Goal: Task Accomplishment & Management: Manage account settings

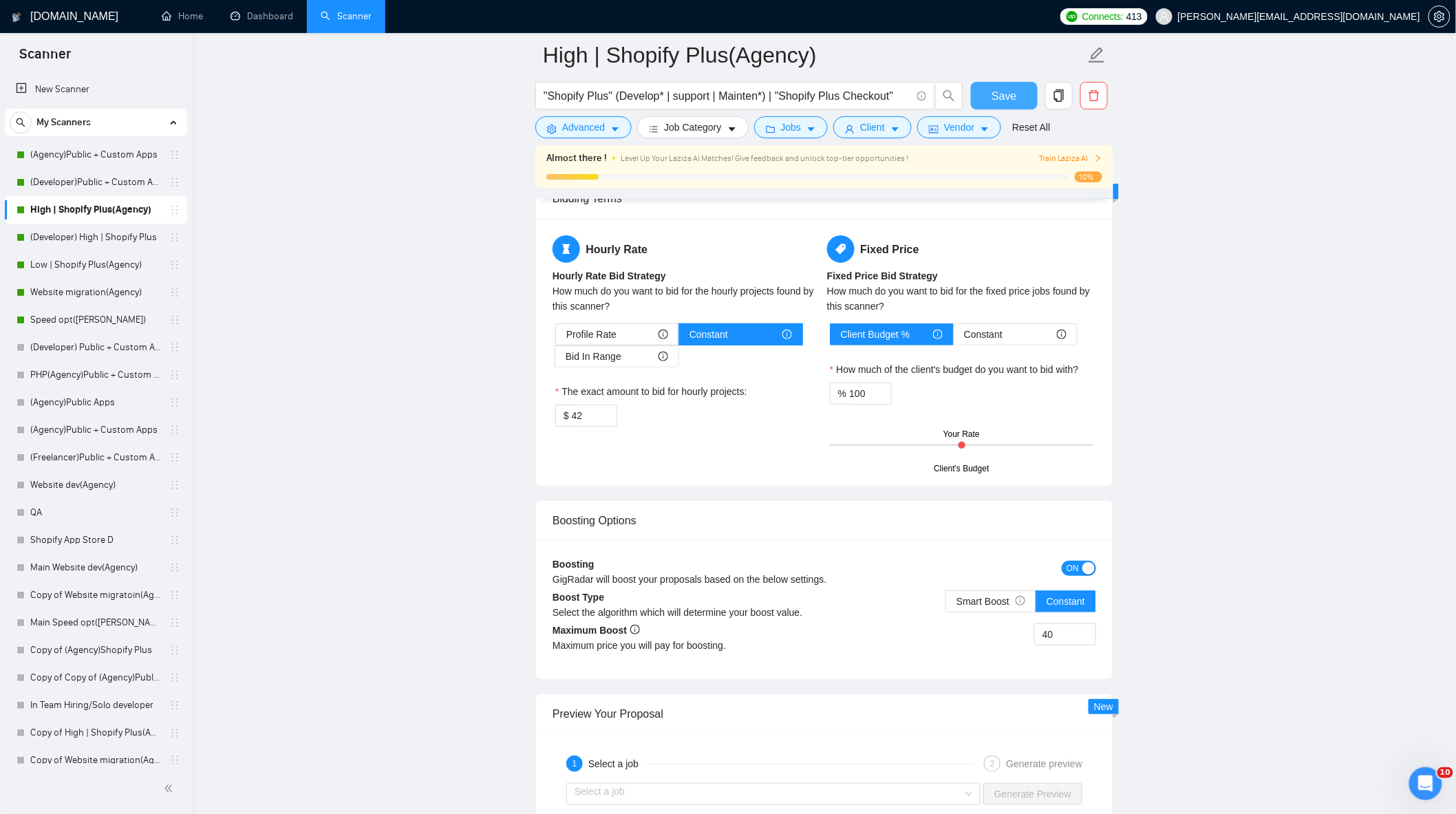
click at [1000, 93] on span "Save" at bounding box center [1003, 96] width 25 height 18
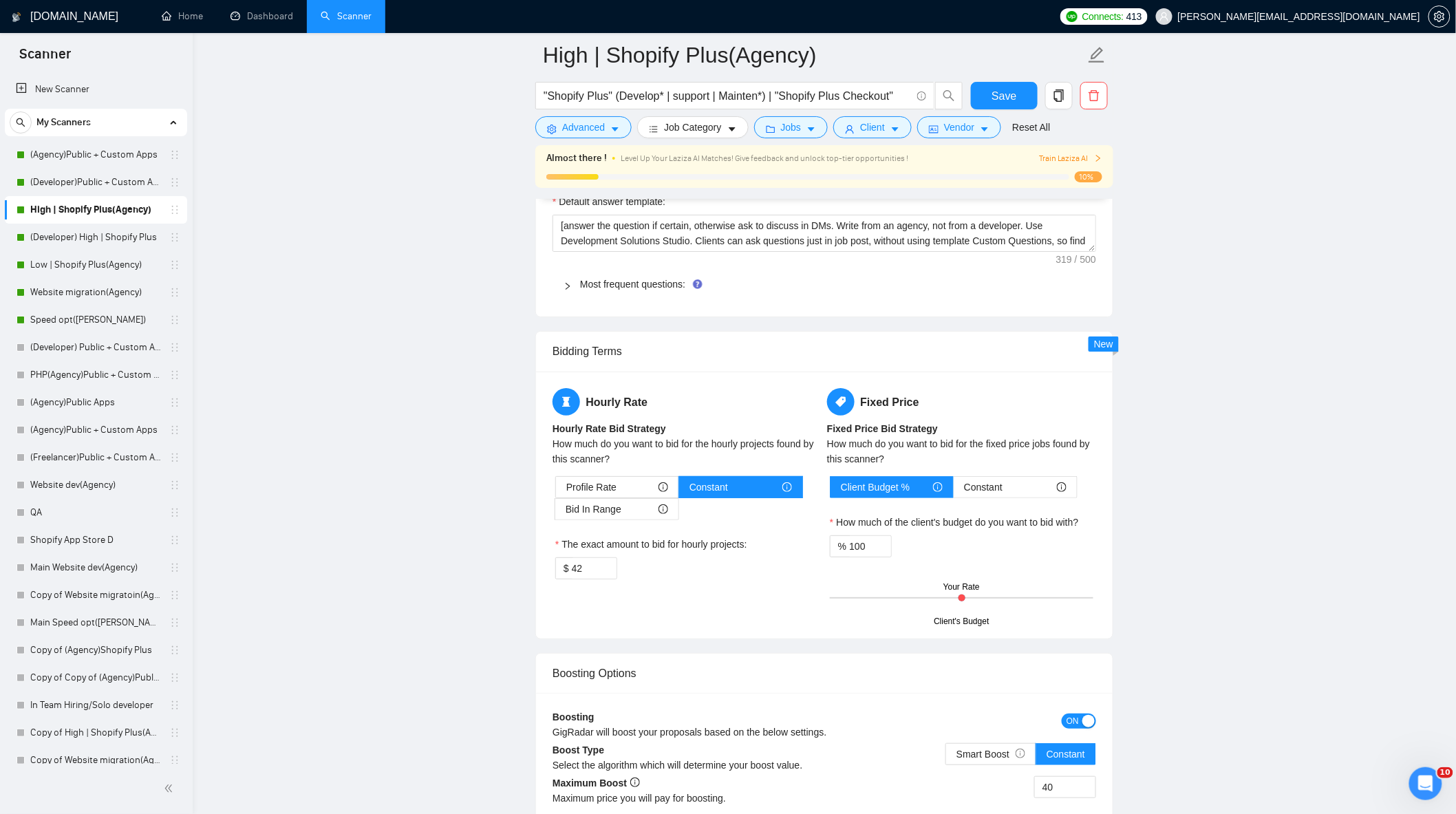
drag, startPoint x: 105, startPoint y: 151, endPoint x: 256, endPoint y: 228, distance: 169.5
click at [105, 151] on link "(Agency)Public + Custom Apps" at bounding box center [95, 155] width 130 height 27
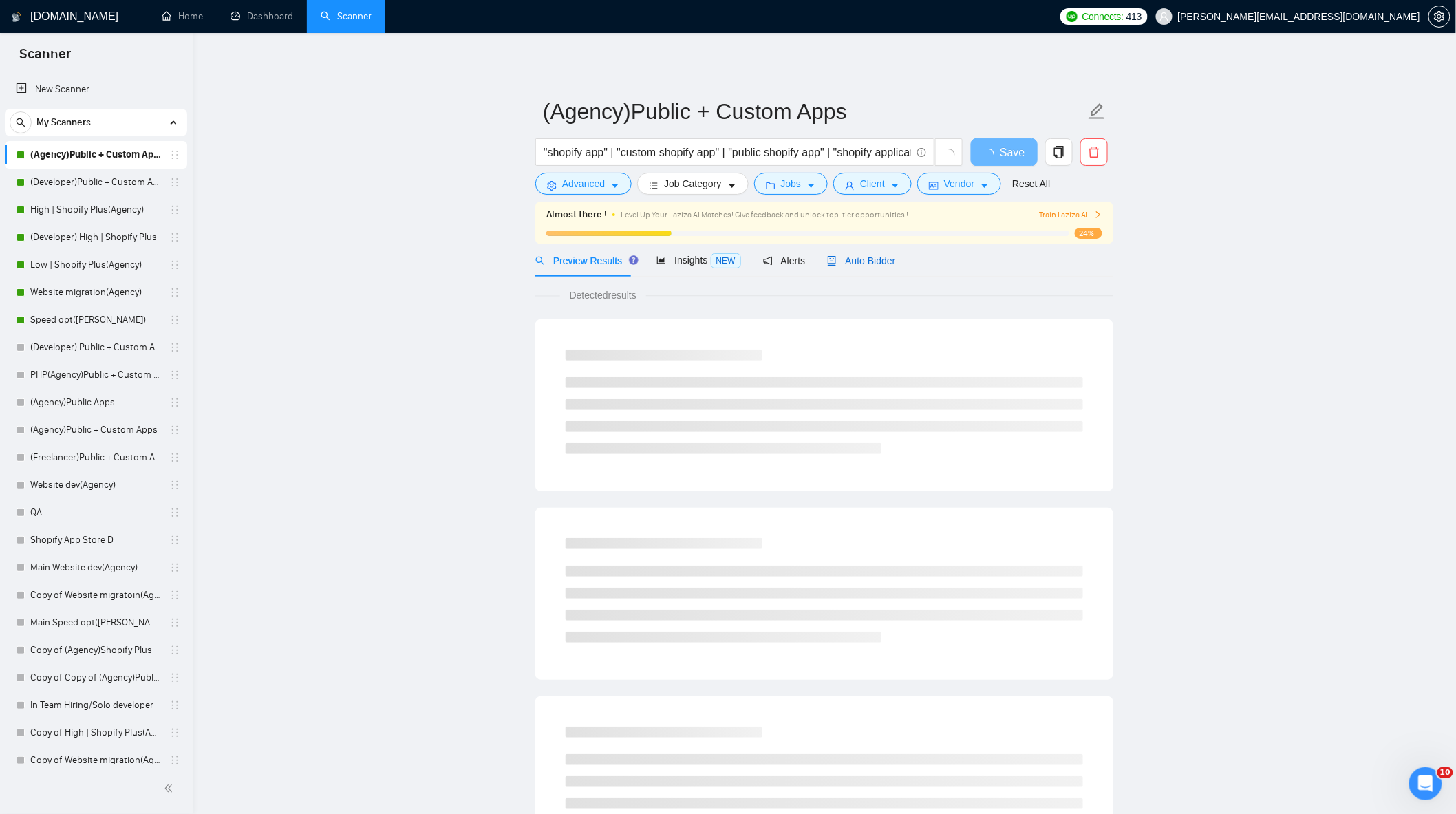
click at [871, 266] on span "Auto Bidder" at bounding box center [861, 260] width 68 height 11
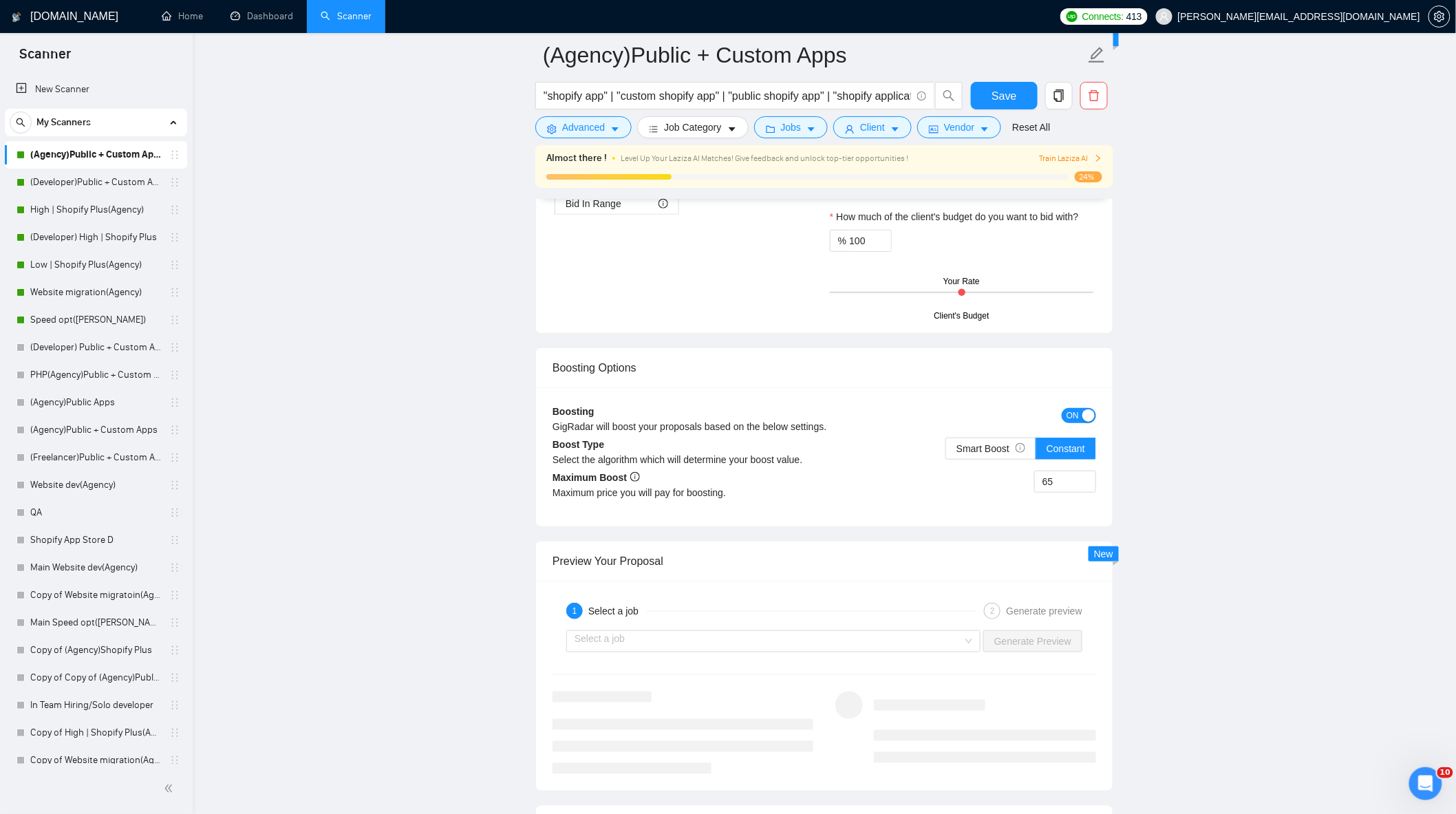
scroll to position [1988, 0]
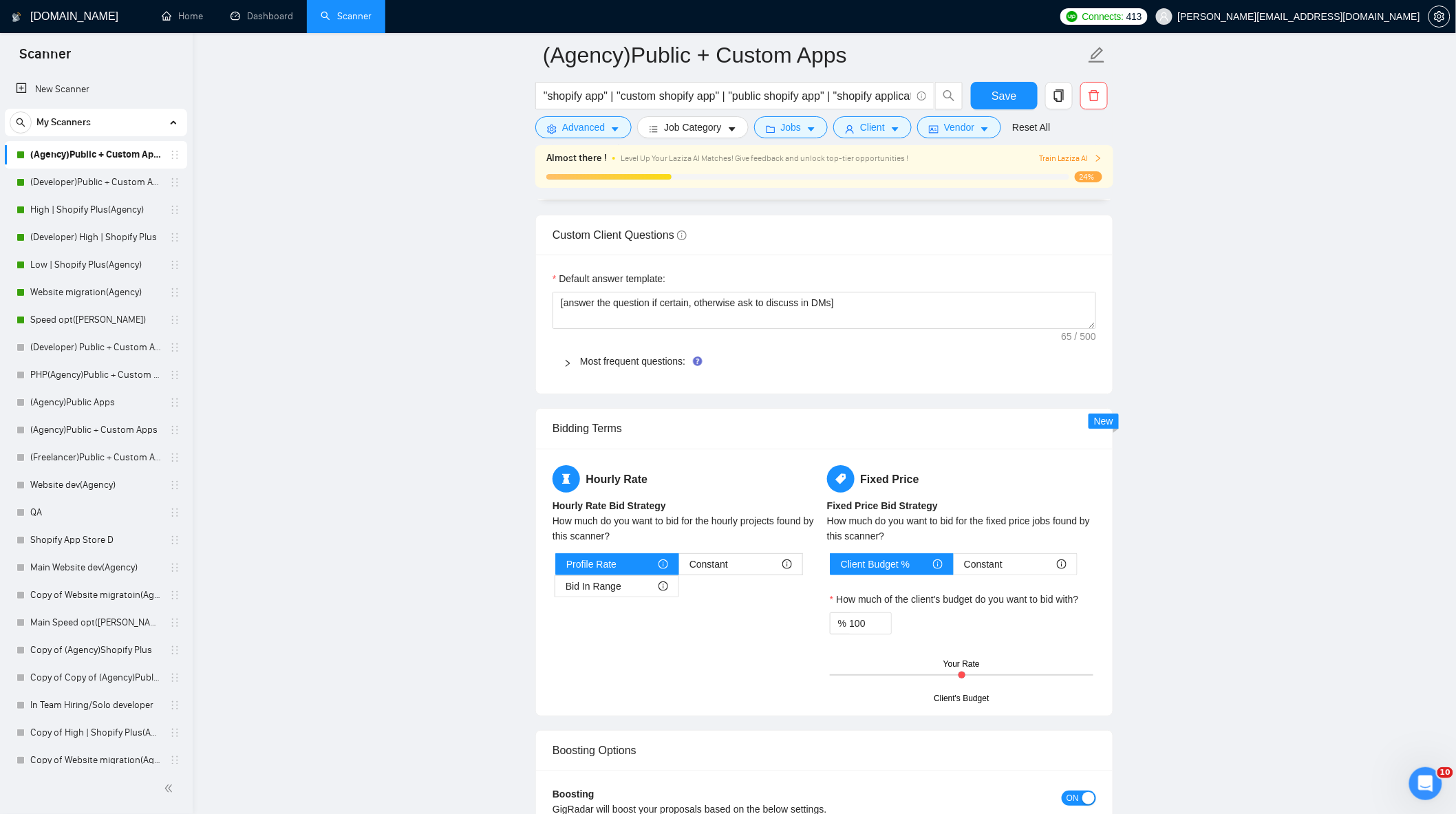
click at [629, 611] on div "Hourly Rate Hourly Rate Bid Strategy How much do you want to bid for the hourly…" at bounding box center [687, 539] width 275 height 149
click at [622, 596] on div "Bid In Range" at bounding box center [617, 585] width 103 height 21
click at [555, 589] on input "Bid In Range" at bounding box center [555, 589] width 0 height 0
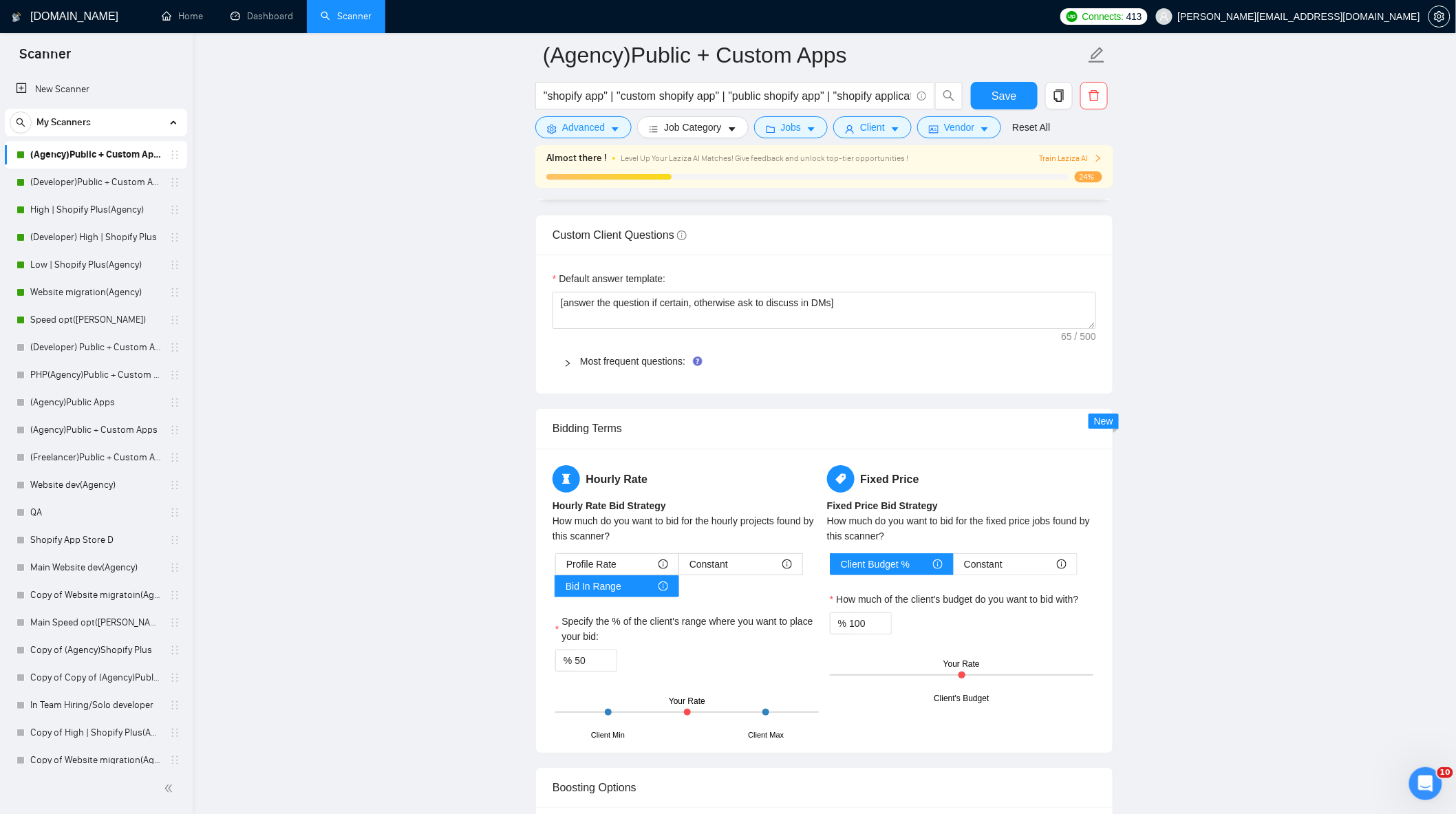
click at [725, 586] on div "Profile Rate Constant Bid In Range" at bounding box center [686, 575] width 264 height 44
click at [600, 575] on span "Profile Rate" at bounding box center [591, 564] width 50 height 21
click at [556, 568] on input "Profile Rate" at bounding box center [556, 568] width 0 height 0
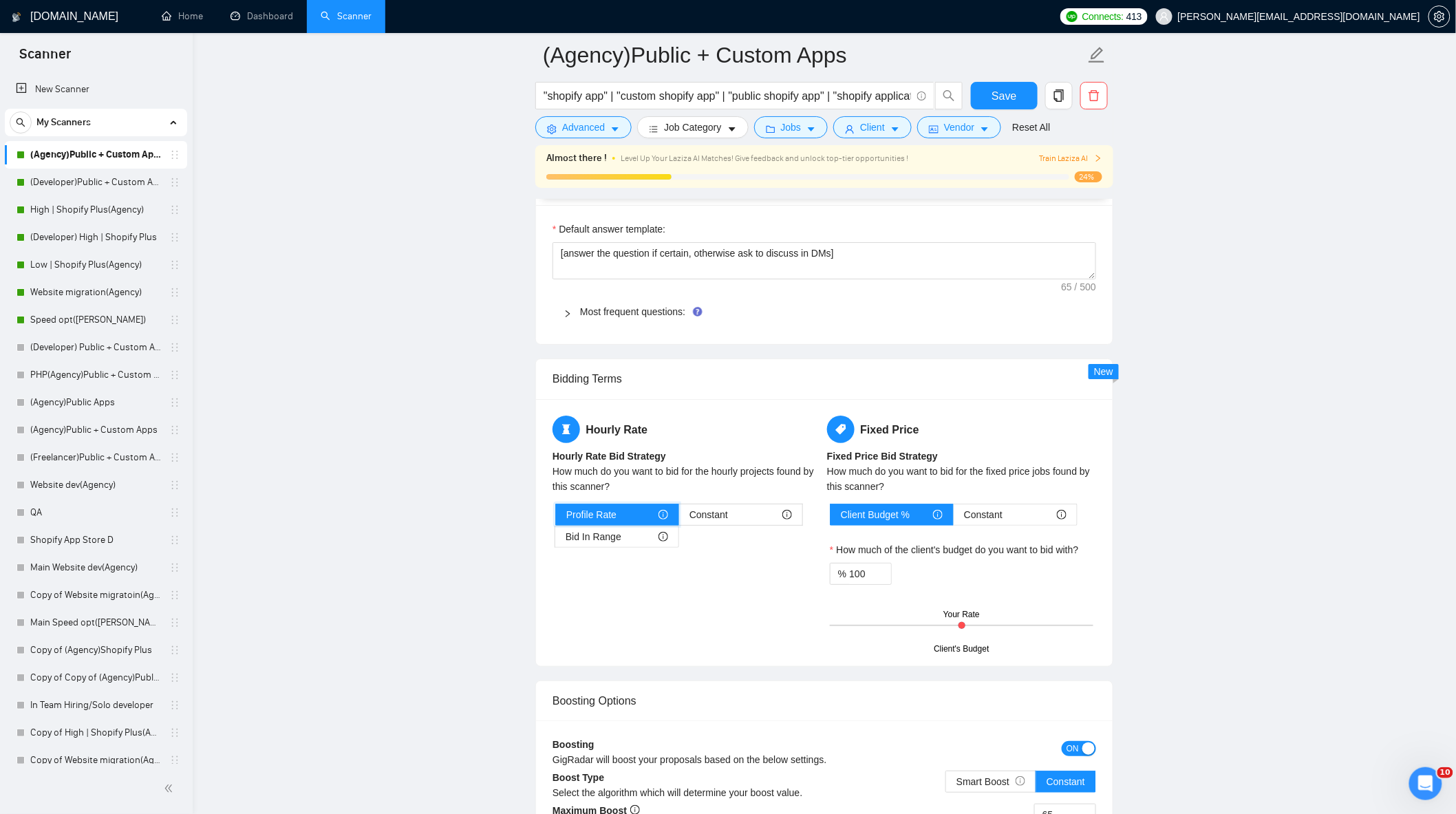
scroll to position [2065, 0]
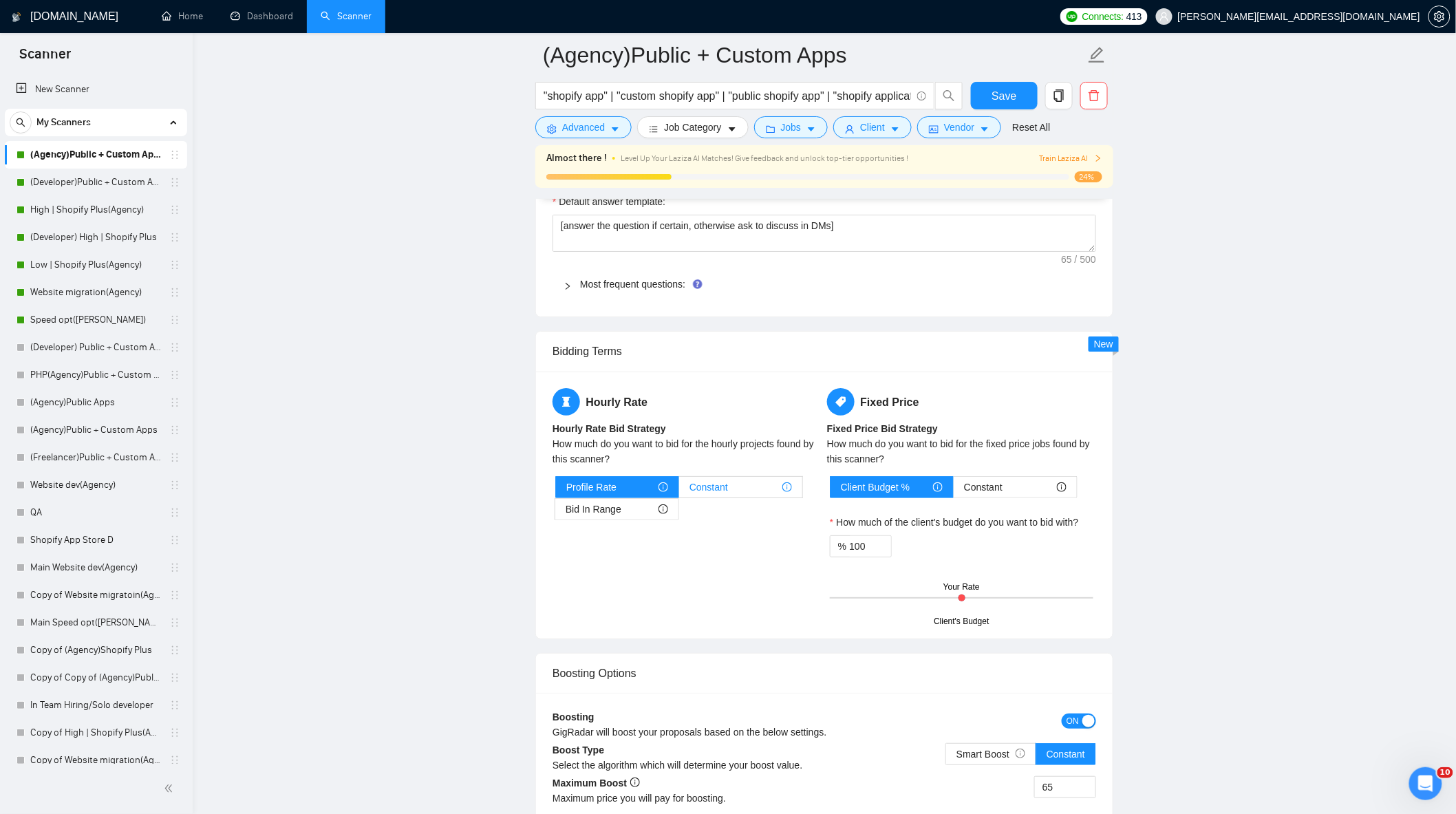
click at [718, 497] on span "Constant" at bounding box center [708, 486] width 38 height 21
click at [679, 490] on input "Constant" at bounding box center [679, 490] width 0 height 0
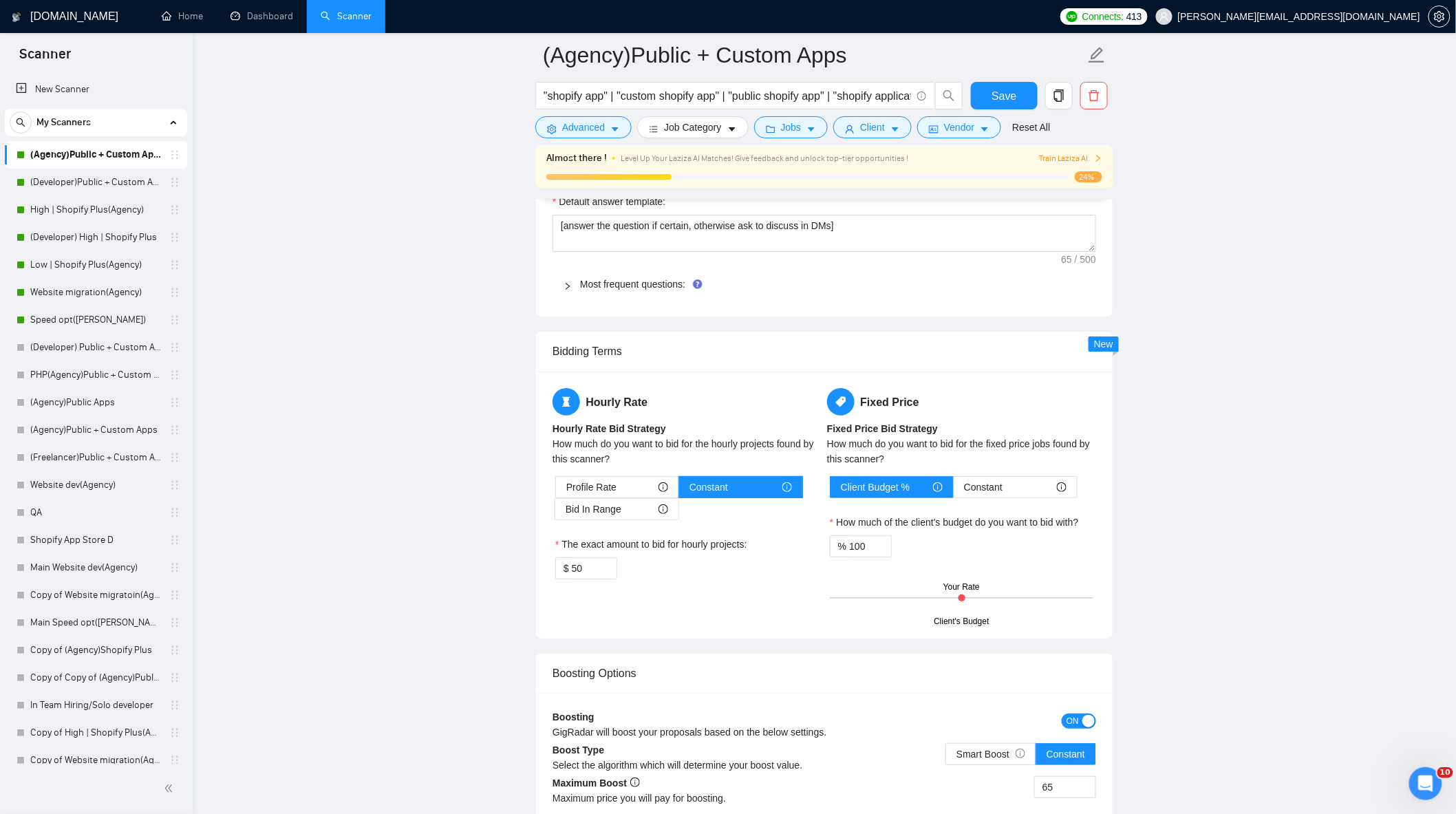
drag, startPoint x: 581, startPoint y: 583, endPoint x: 528, endPoint y: 594, distance: 54.1
click at [529, 594] on main "(Agency)Public + Custom Apps "shopify app" | "custom shopify app" | "public sho…" at bounding box center [825, 54] width 1220 height 4127
type input "42"
click at [716, 596] on div "Hourly Rate Hourly Rate Bid Strategy How much do you want to bid for the hourly…" at bounding box center [687, 492] width 275 height 208
click at [1019, 96] on button "Save" at bounding box center [1004, 96] width 67 height 27
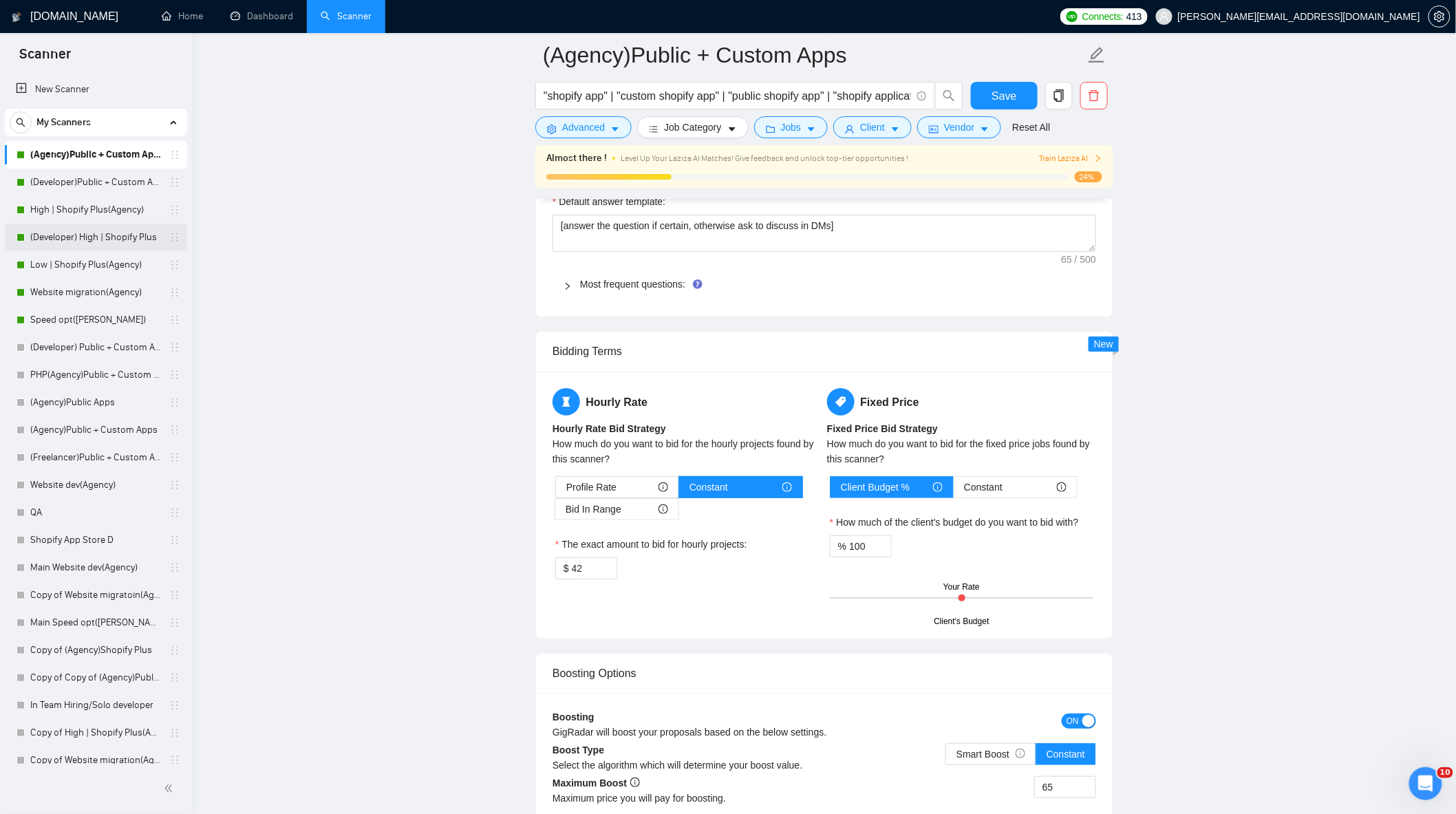
click at [70, 244] on link "(Developer) High | Shopify Plus" at bounding box center [95, 237] width 130 height 27
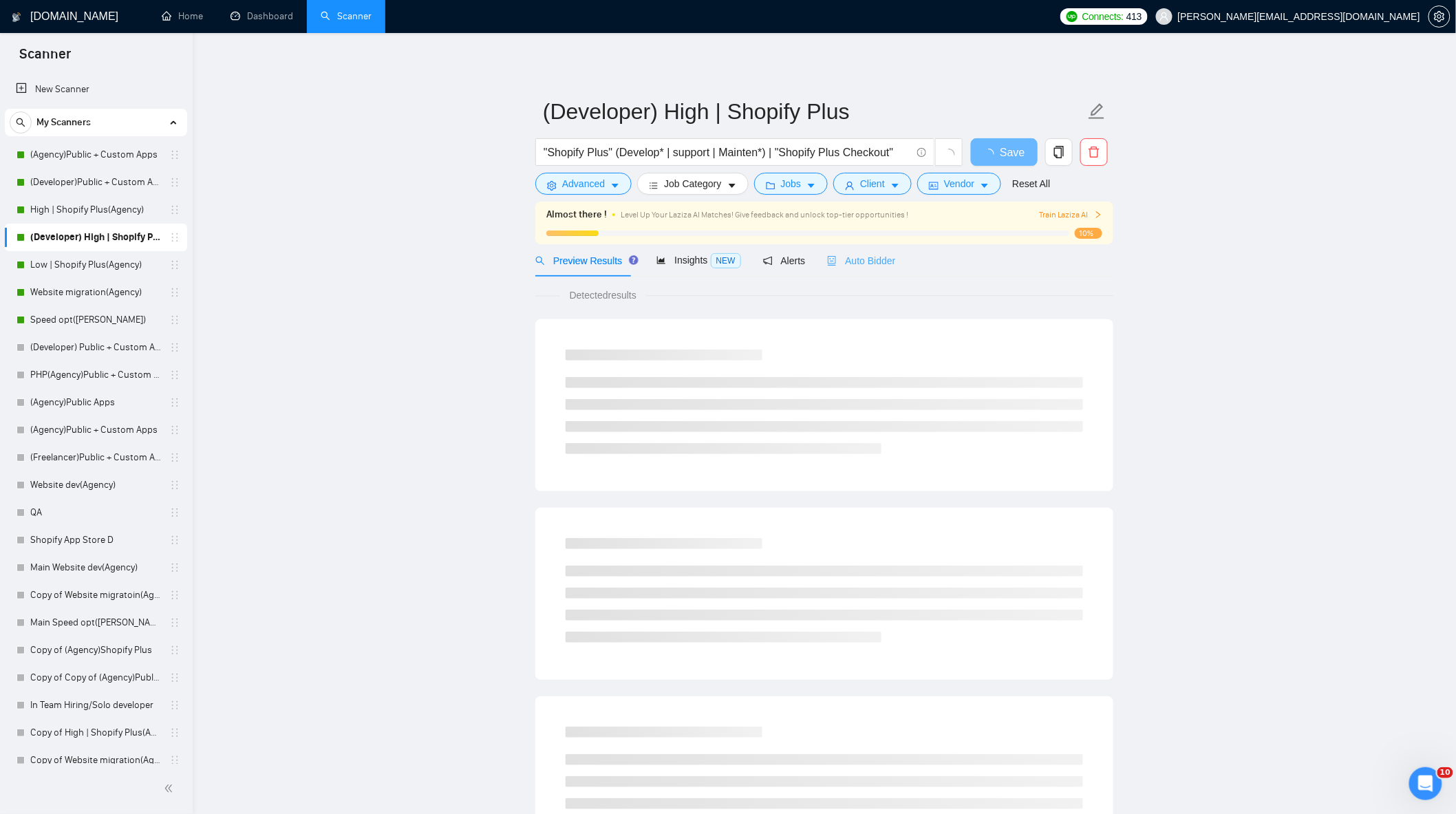
click at [880, 251] on div "Auto Bidder" at bounding box center [861, 260] width 68 height 32
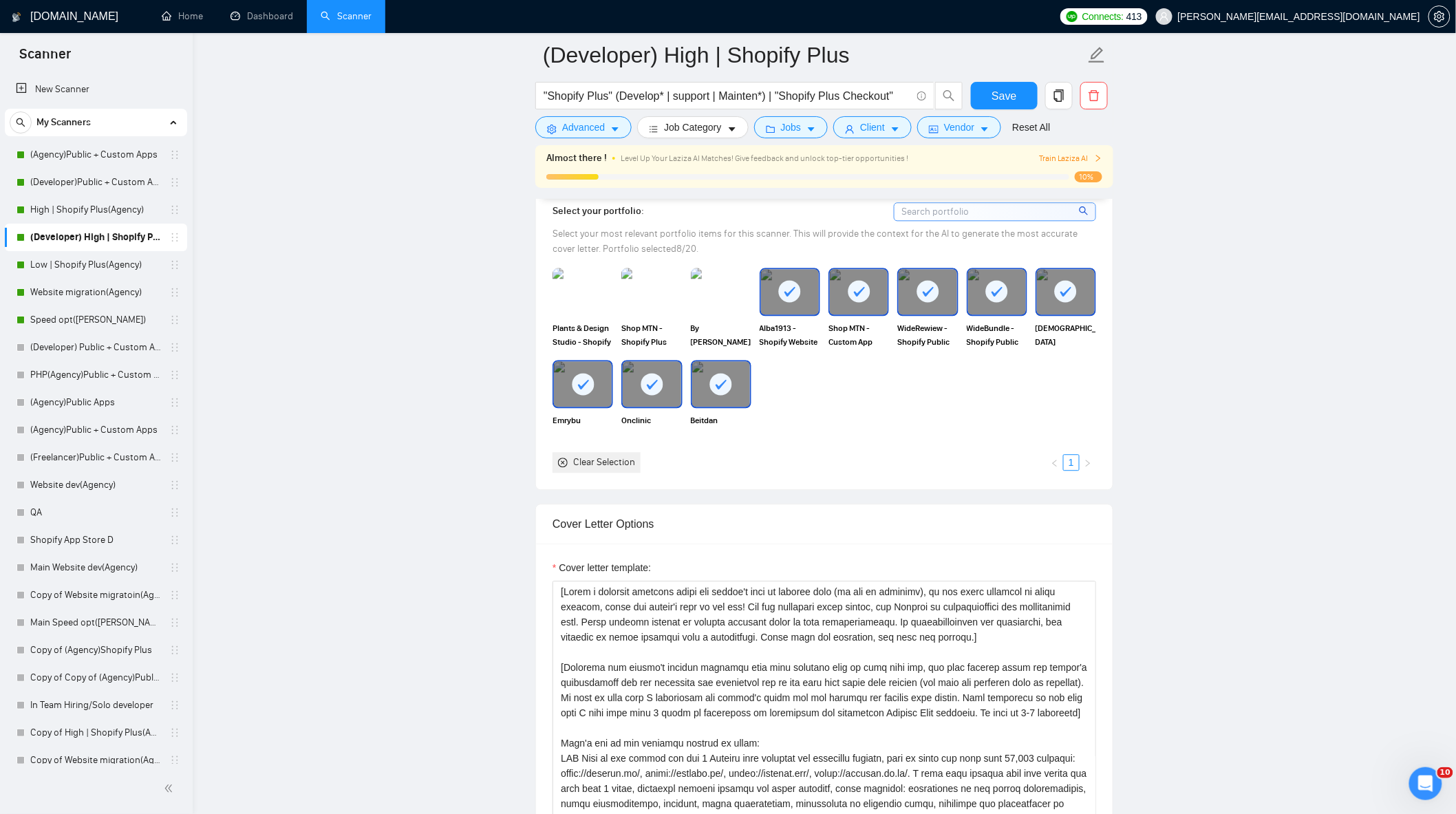
scroll to position [1223, 0]
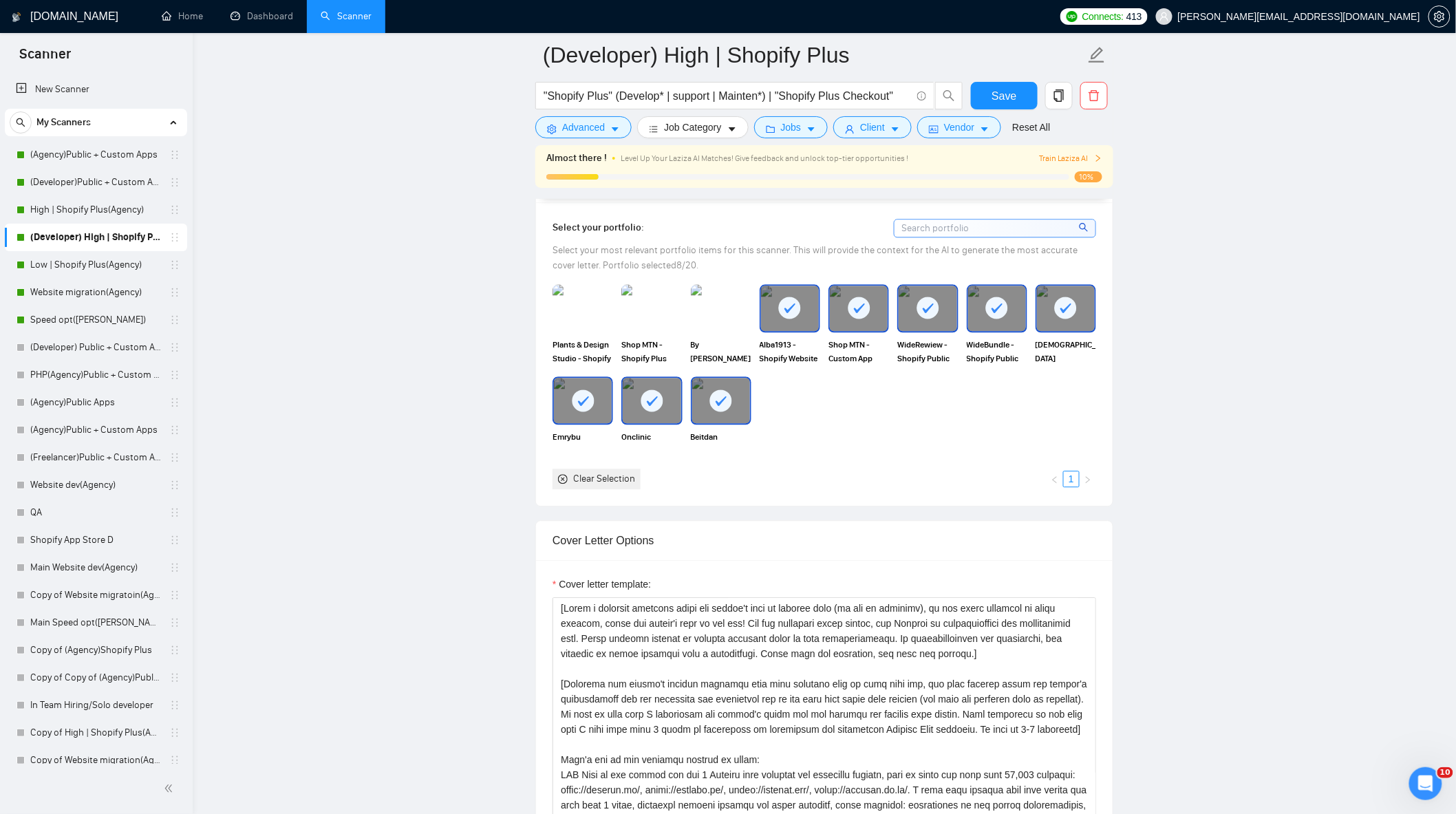
click at [547, 313] on div "Select your portfolio: Select your most relevant portfolio items for this scann…" at bounding box center [825, 354] width 577 height 304
click at [587, 313] on img at bounding box center [582, 308] width 58 height 45
click at [628, 311] on img at bounding box center [651, 308] width 58 height 45
click at [711, 308] on img at bounding box center [722, 308] width 61 height 48
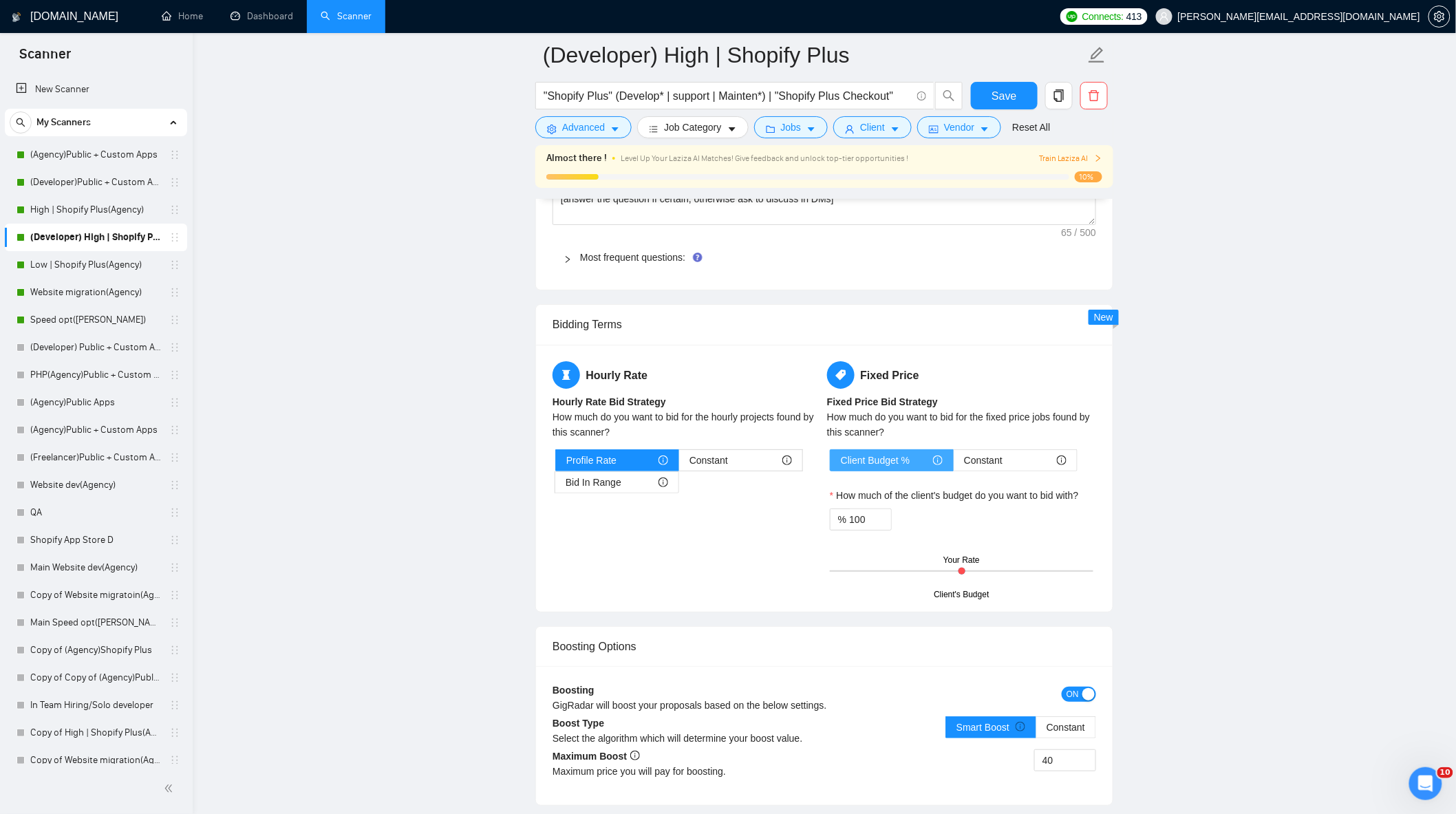
scroll to position [2141, 0]
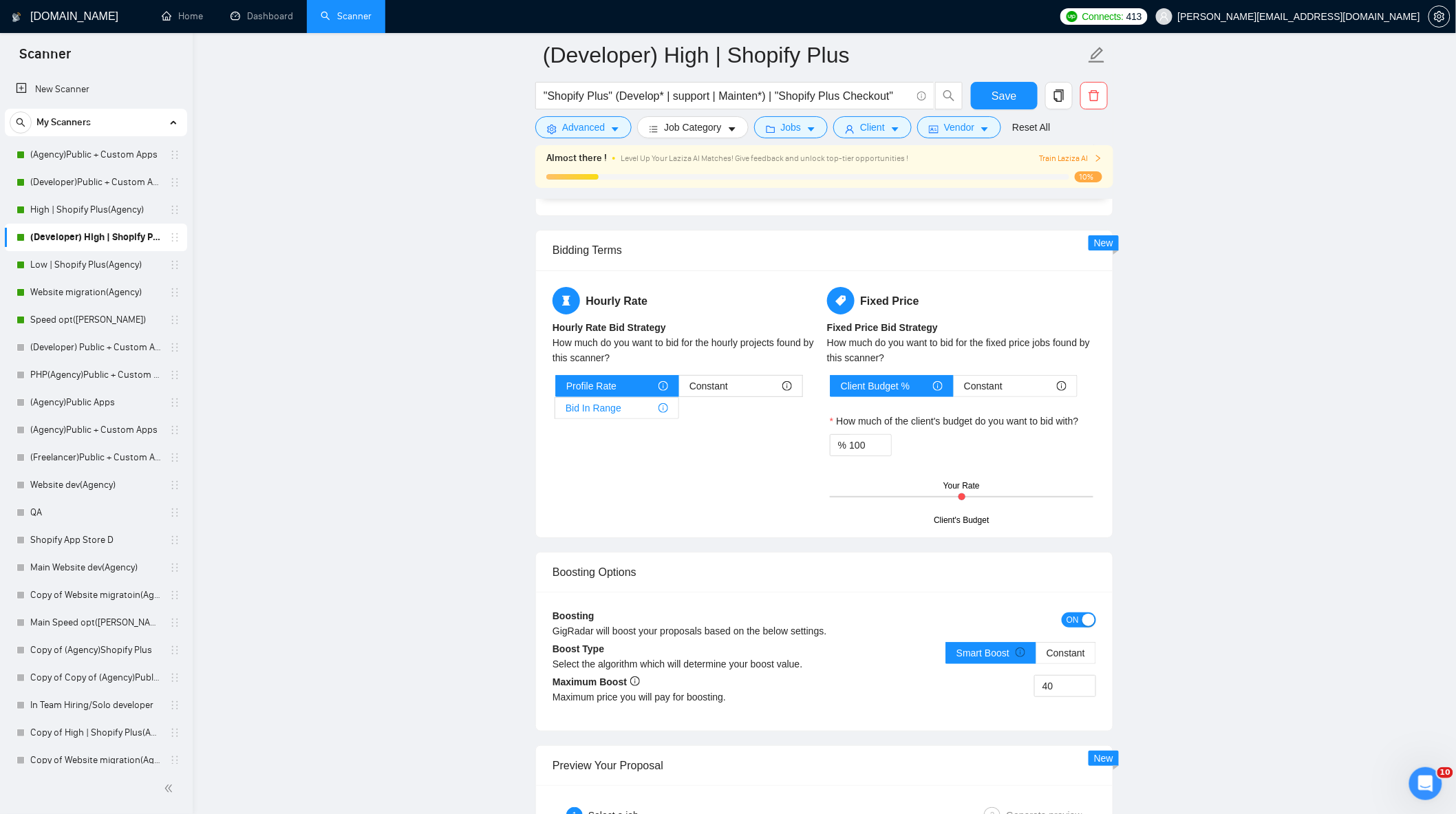
click at [579, 418] on span "Bid In Range" at bounding box center [593, 408] width 56 height 21
click at [555, 412] on input "Bid In Range" at bounding box center [555, 412] width 0 height 0
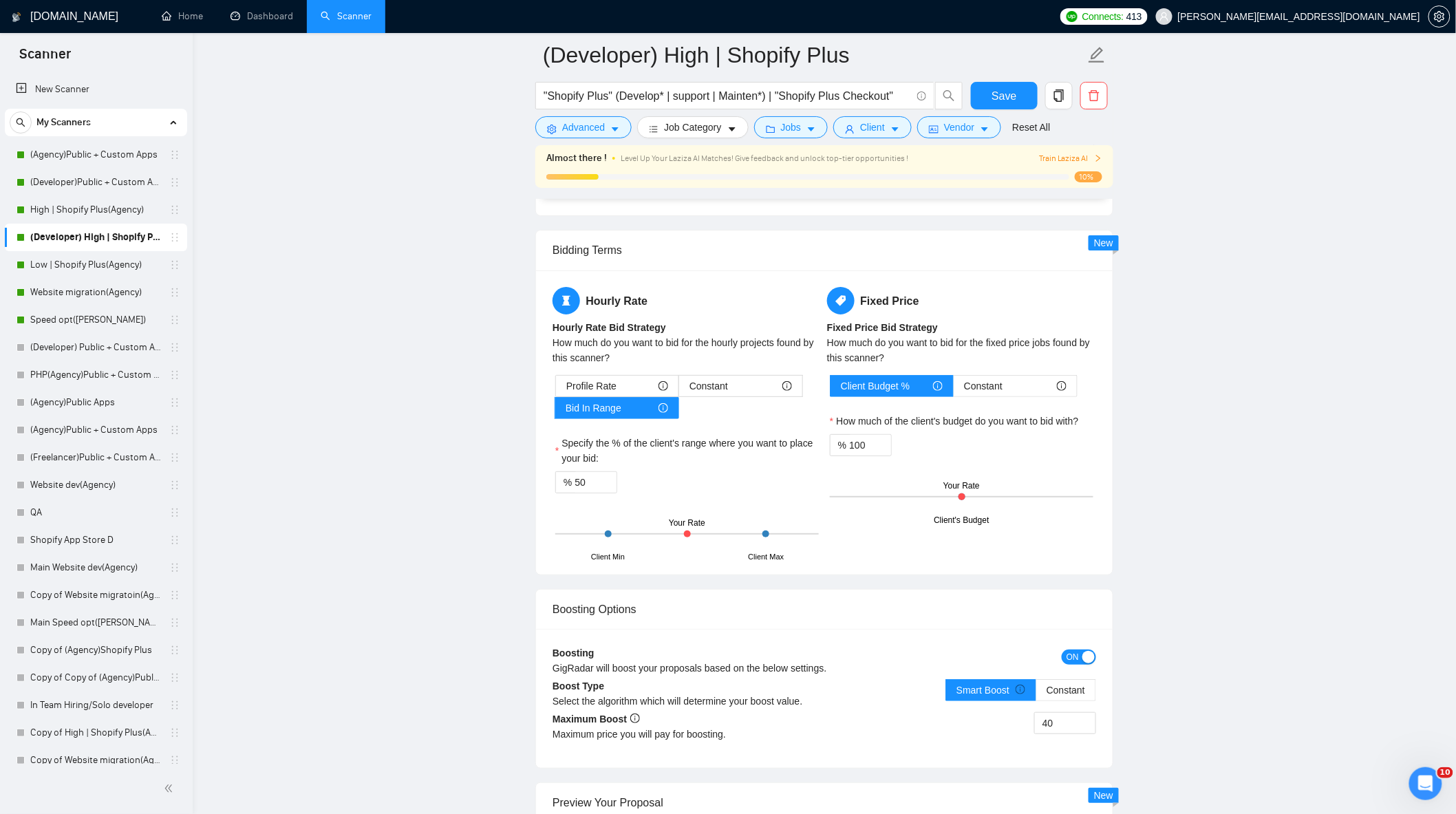
click at [628, 396] on div "Profile Rate" at bounding box center [618, 385] width 102 height 21
click at [556, 389] on input "Profile Rate" at bounding box center [556, 389] width 0 height 0
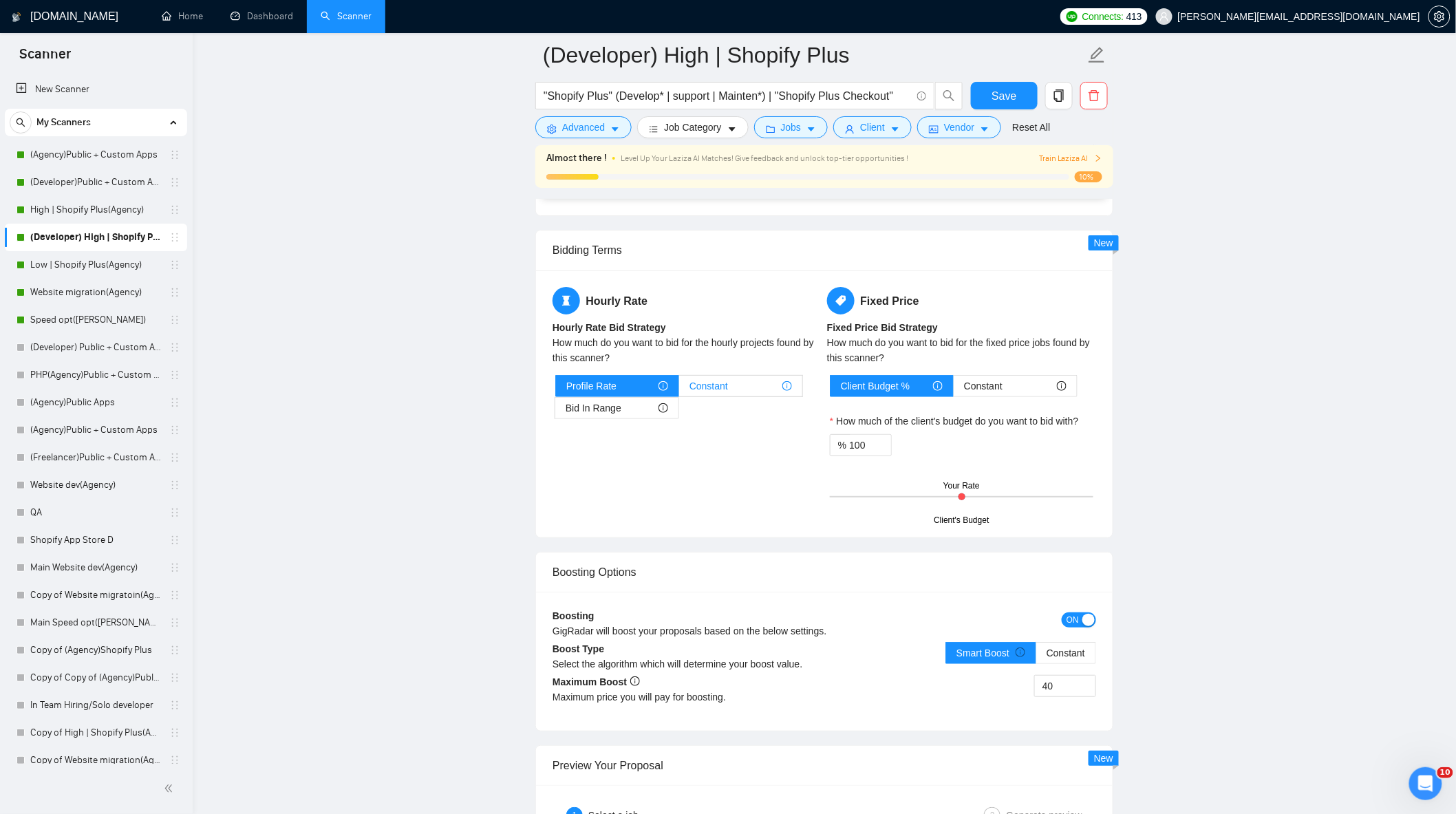
click at [741, 395] on div "Constant" at bounding box center [740, 385] width 103 height 21
click at [679, 389] on input "Constant" at bounding box center [679, 389] width 0 height 0
drag, startPoint x: 546, startPoint y: 483, endPoint x: 523, endPoint y: 487, distance: 23.3
click at [535, 483] on div "Bidding Terms Hourly Rate Hourly Rate Bid Strategy How much do you want to bid …" at bounding box center [825, 383] width 578 height 308
type input "42"
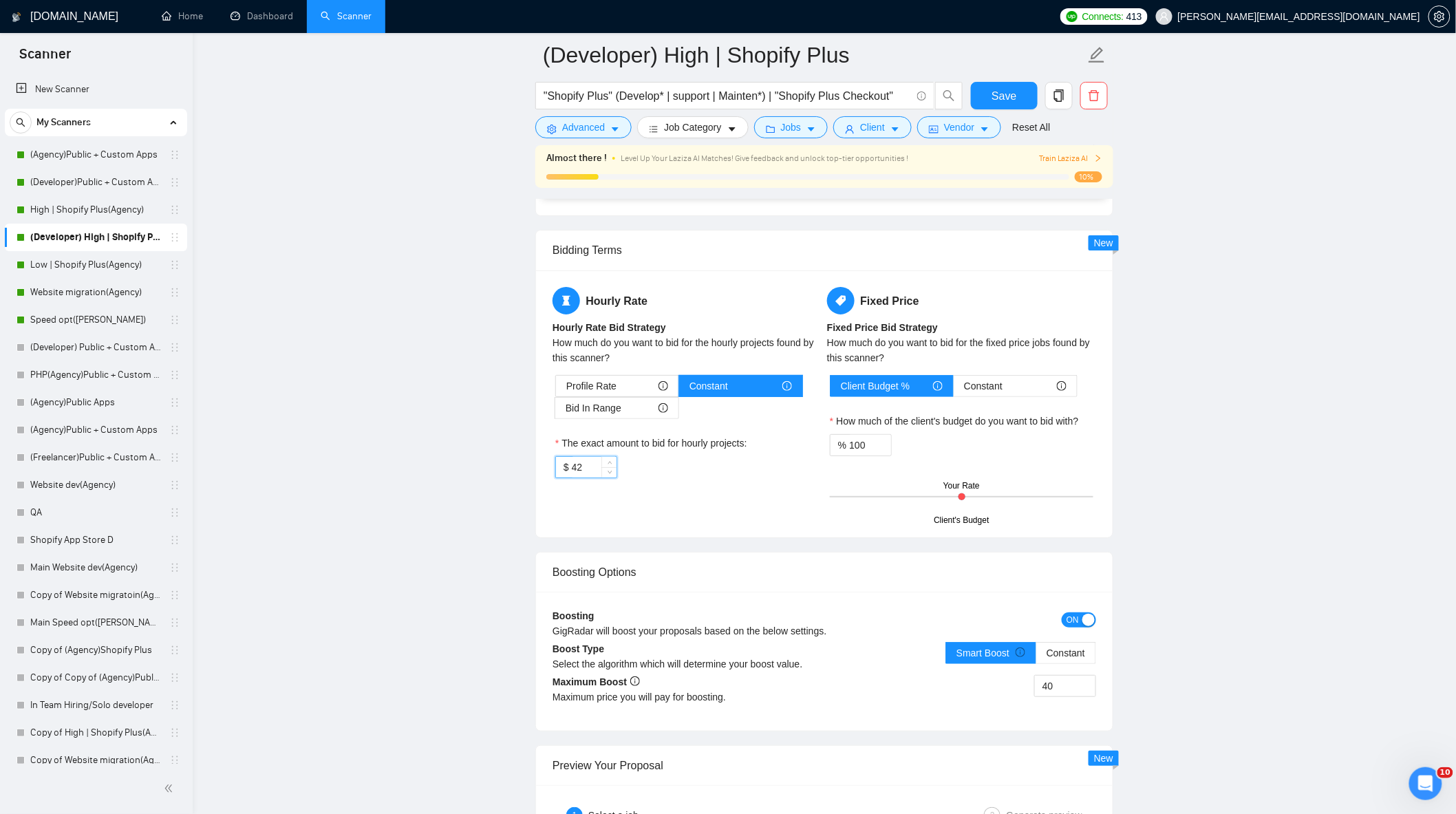
click at [860, 534] on div "Hourly Rate Hourly Rate Bid Strategy How much do you want to bid for the hourly…" at bounding box center [825, 404] width 577 height 267
click at [1016, 93] on button "Save" at bounding box center [1004, 96] width 67 height 27
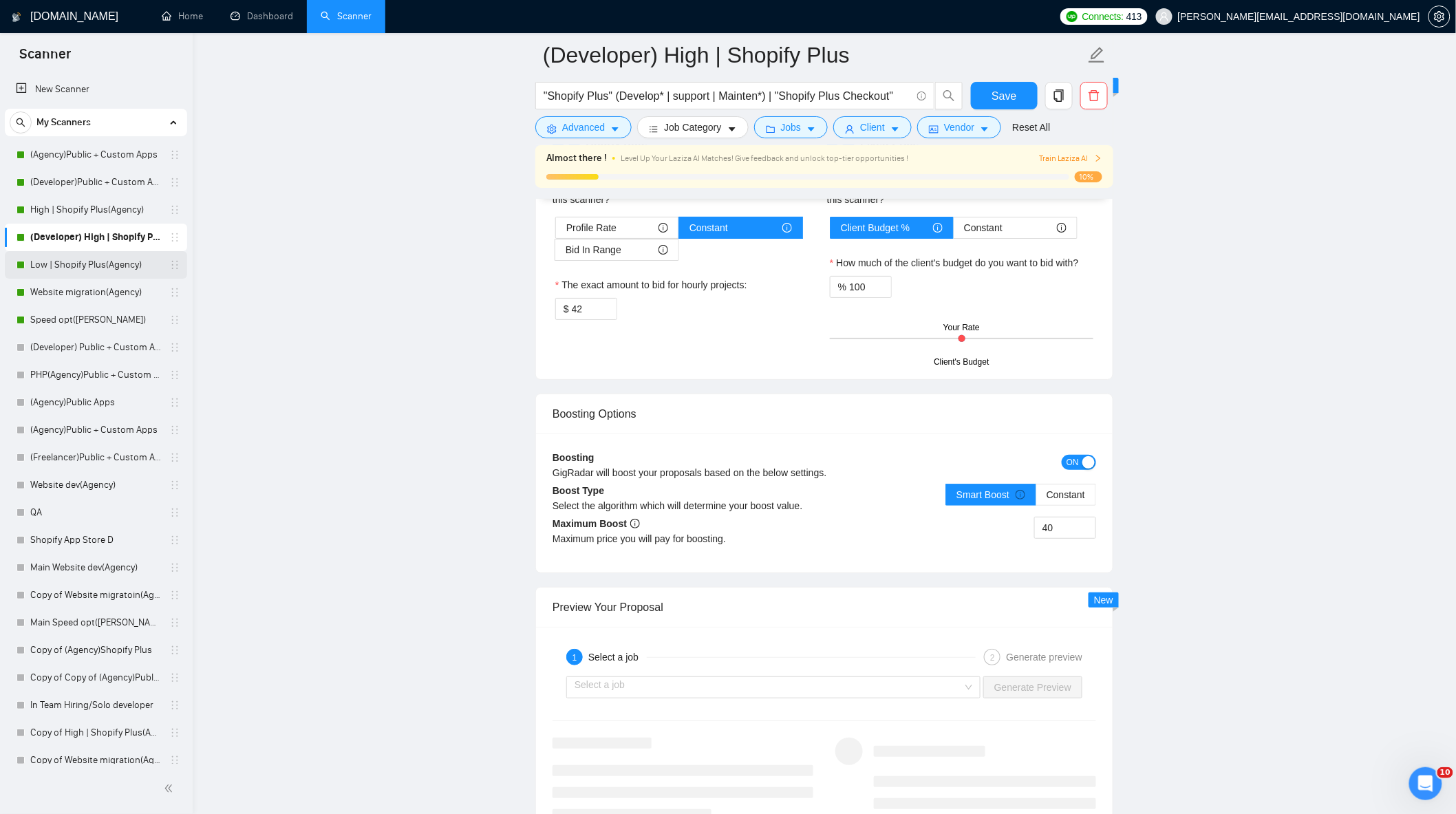
click at [72, 265] on link "Low | Shopify Plus(Agency)" at bounding box center [95, 265] width 130 height 27
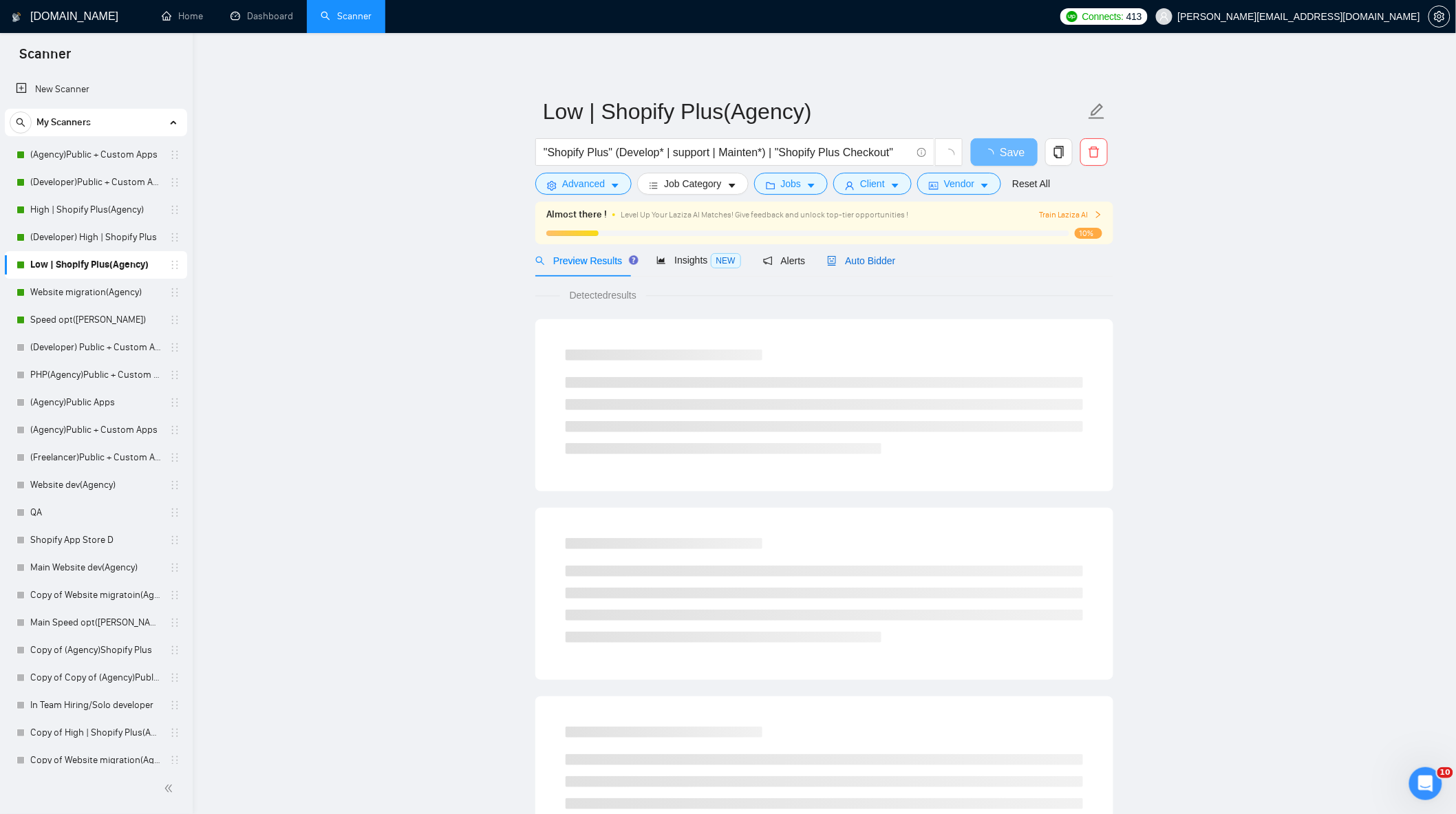
click at [857, 255] on span "Auto Bidder" at bounding box center [861, 260] width 68 height 11
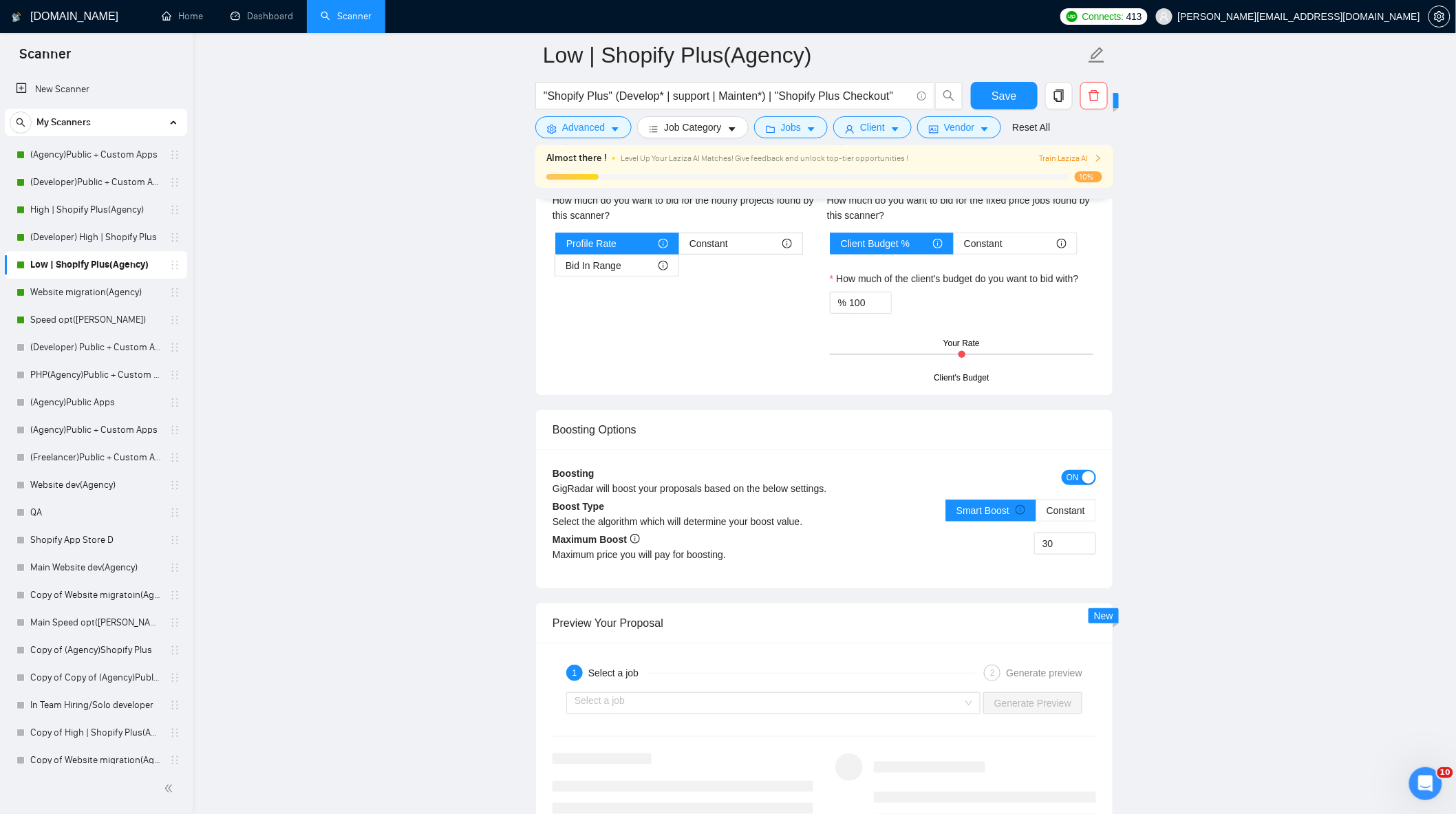
scroll to position [2141, 0]
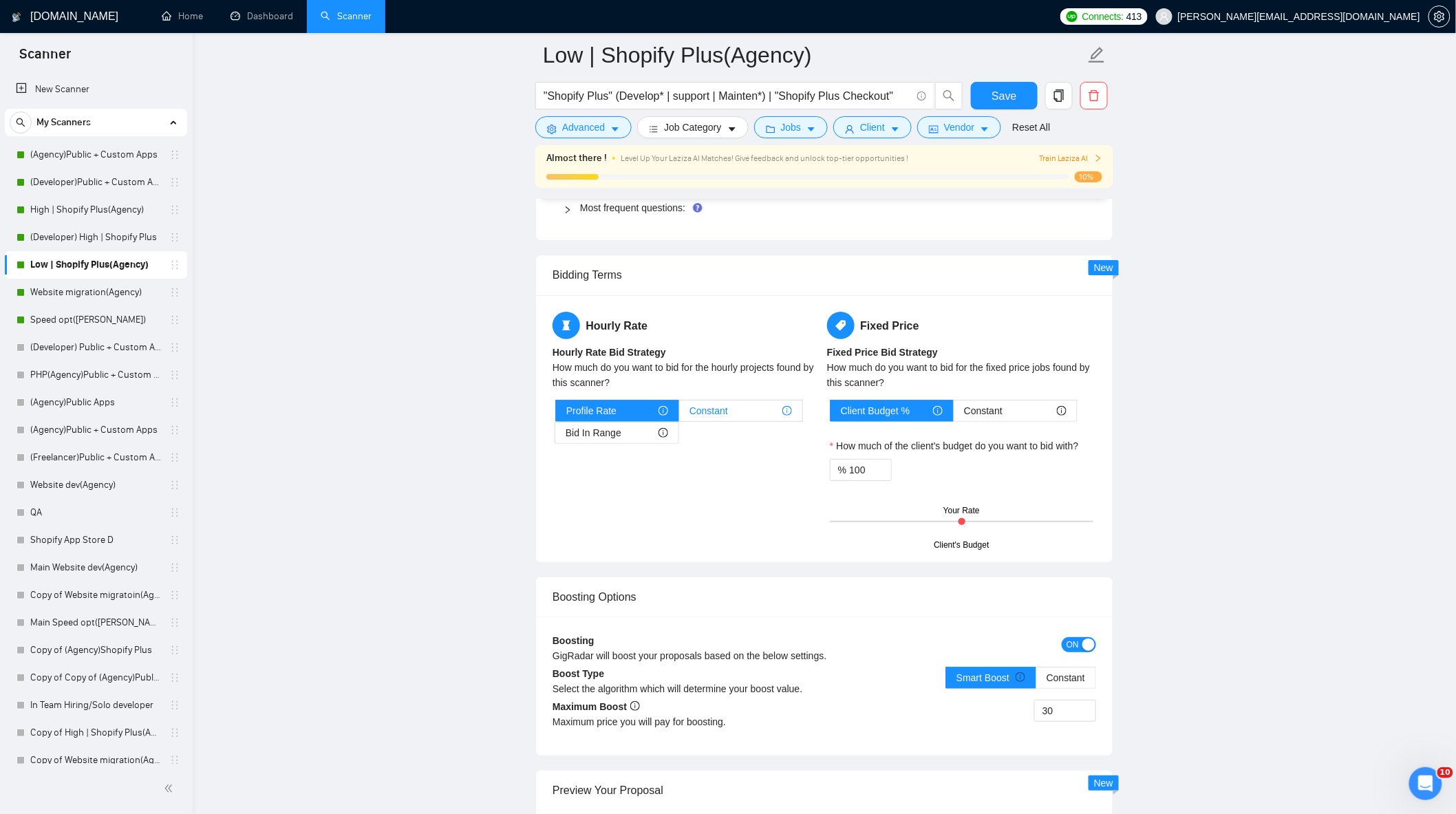
click at [743, 418] on div "Constant" at bounding box center [740, 410] width 103 height 21
click at [679, 415] on input "Constant" at bounding box center [679, 415] width 0 height 0
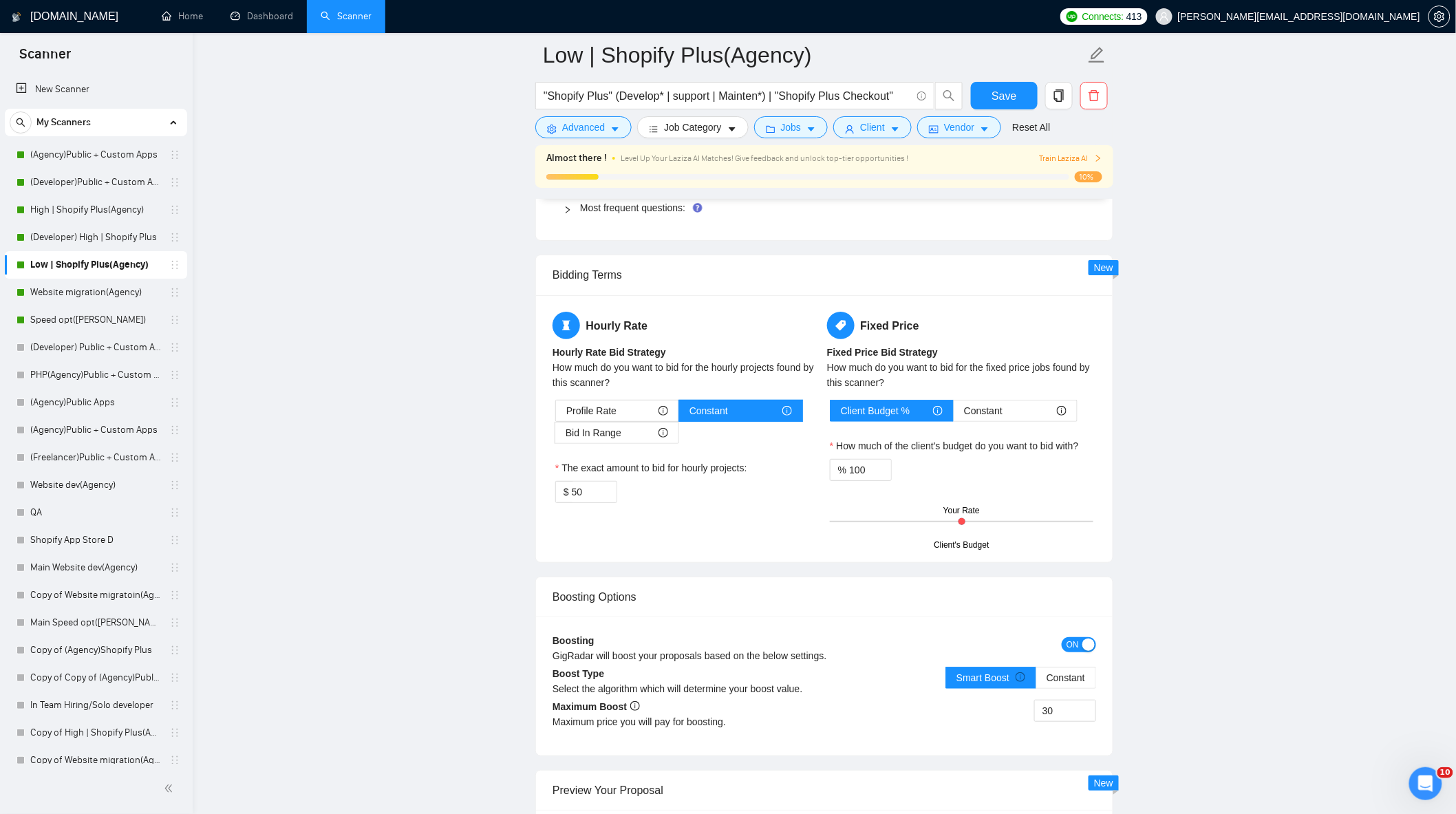
type input "42"
click at [739, 542] on div "Hourly Rate Hourly Rate Bid Strategy How much do you want to bid for the hourly…" at bounding box center [825, 429] width 549 height 234
click at [1012, 102] on span "Save" at bounding box center [1003, 96] width 25 height 18
click at [72, 289] on link "Website migration(Agency)" at bounding box center [95, 292] width 130 height 27
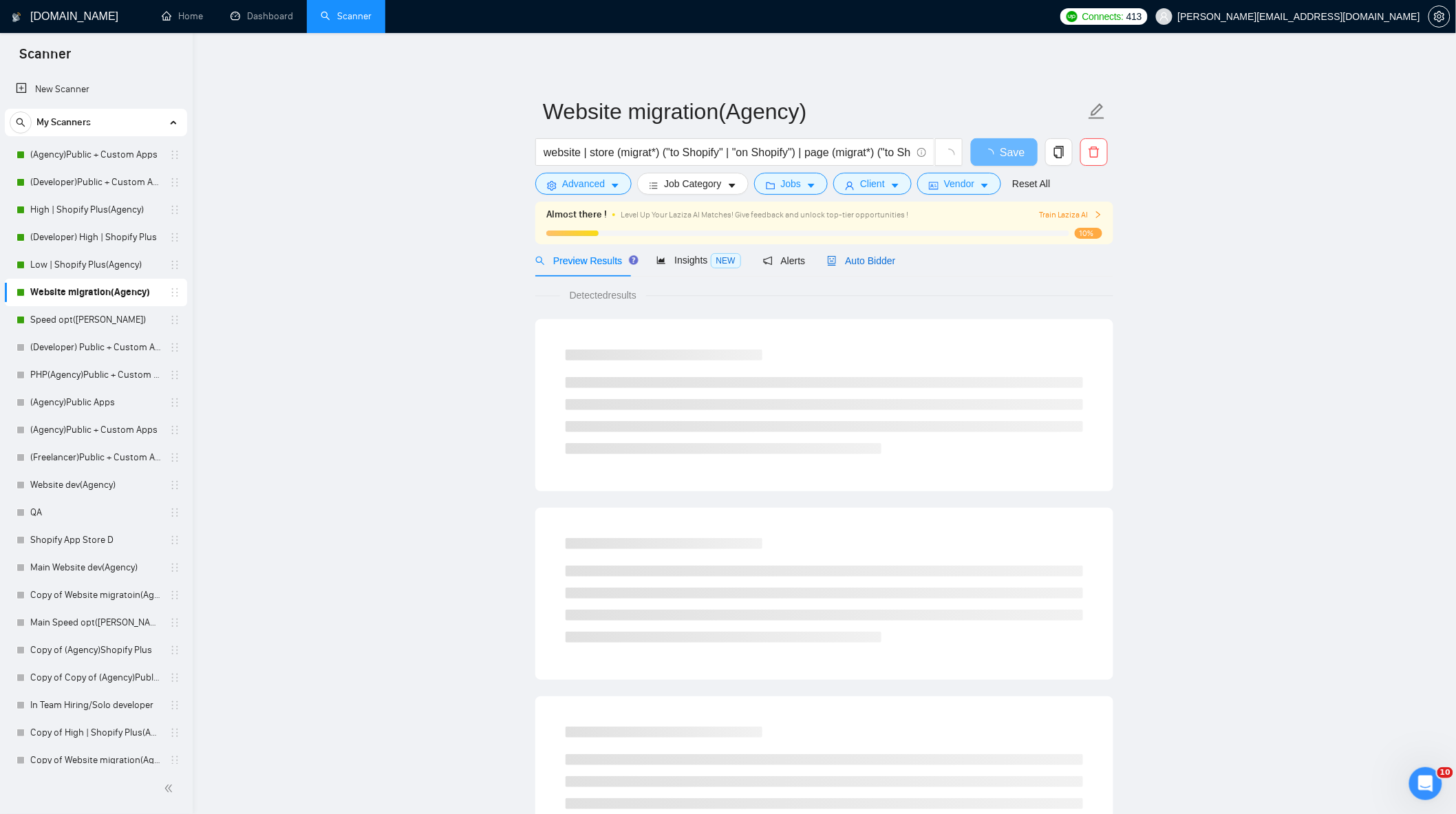
click at [882, 264] on span "Auto Bidder" at bounding box center [861, 260] width 68 height 11
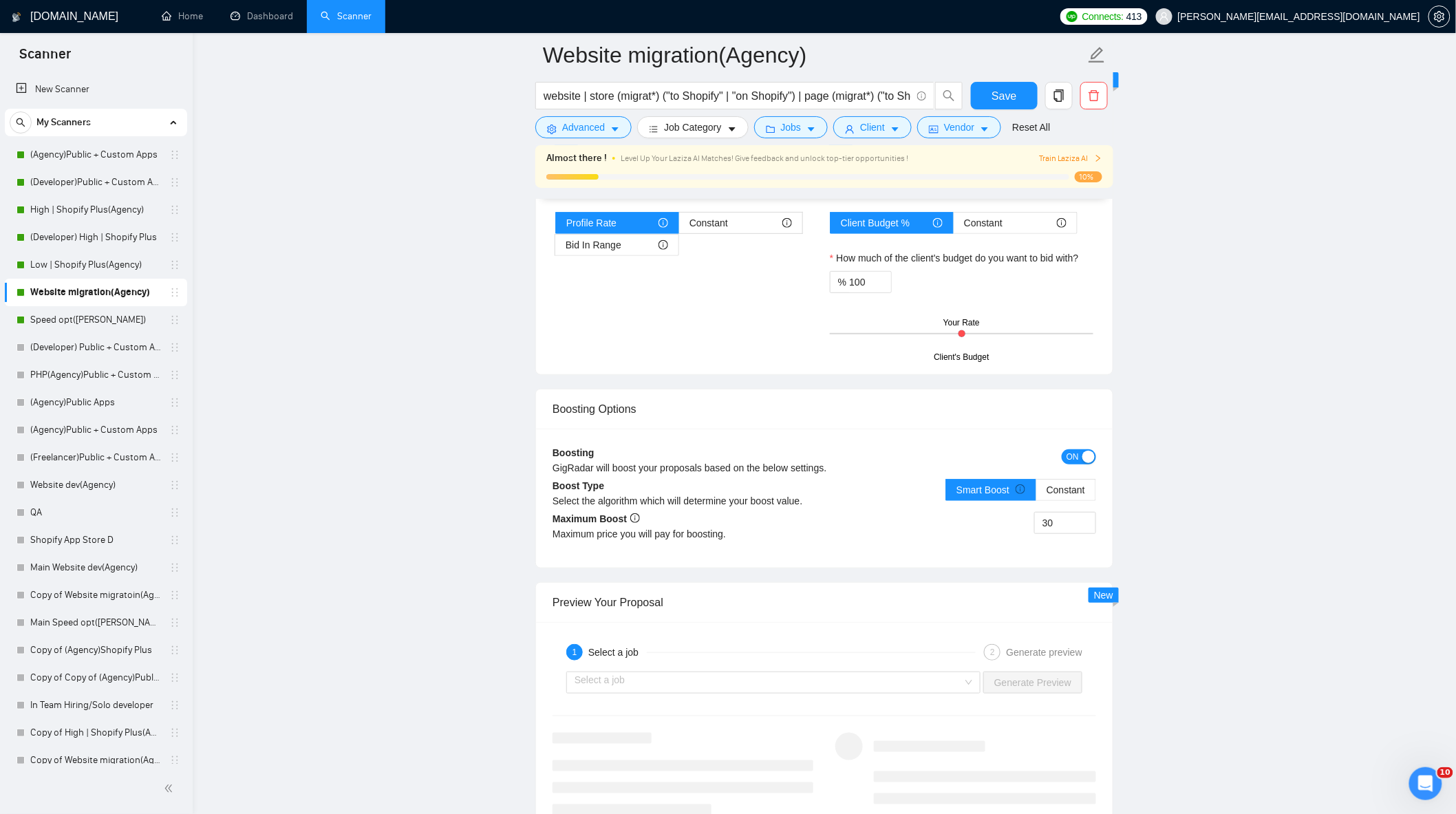
scroll to position [2217, 0]
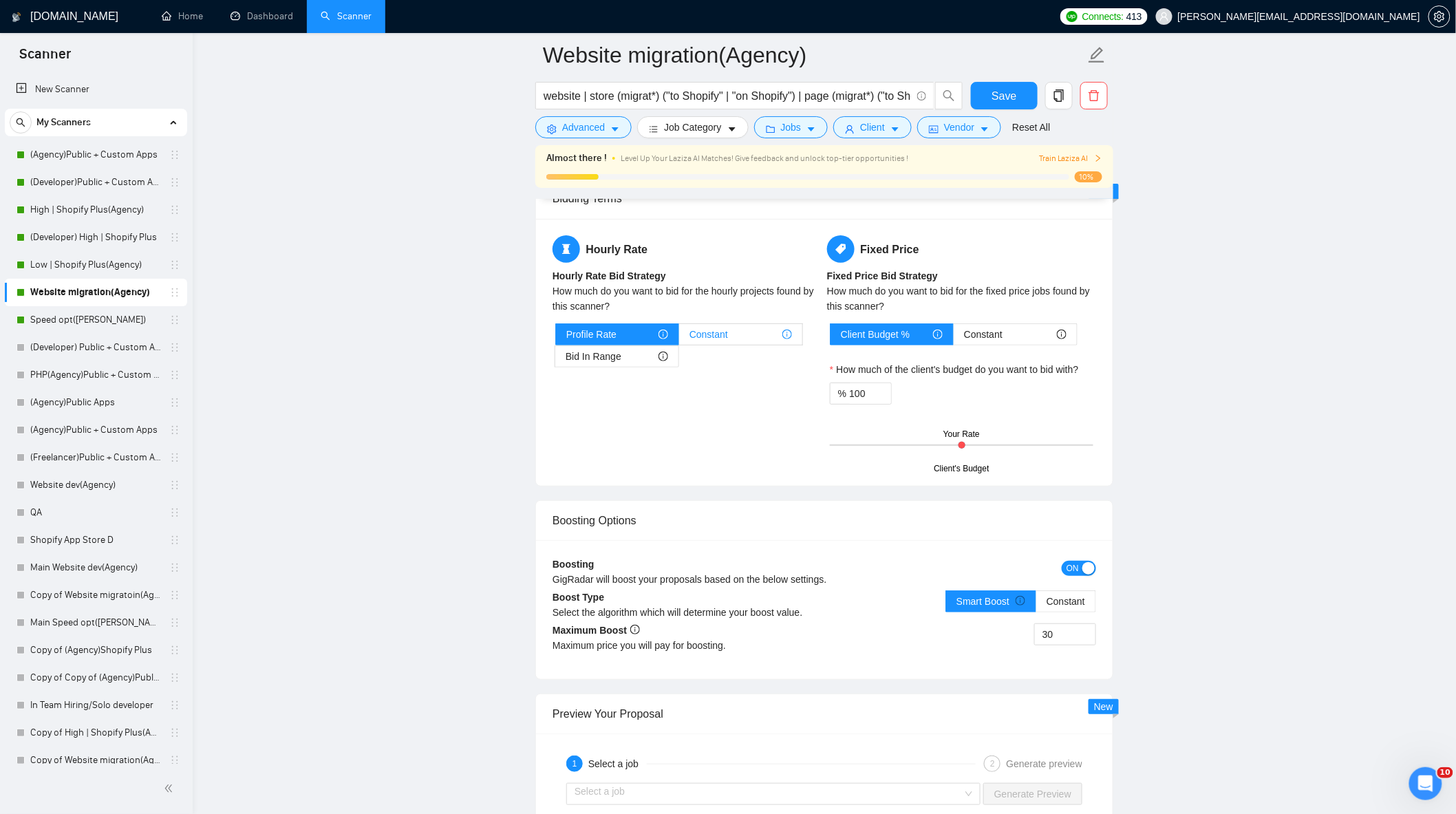
click at [719, 345] on span "Constant" at bounding box center [708, 334] width 38 height 21
click at [679, 338] on input "Constant" at bounding box center [679, 338] width 0 height 0
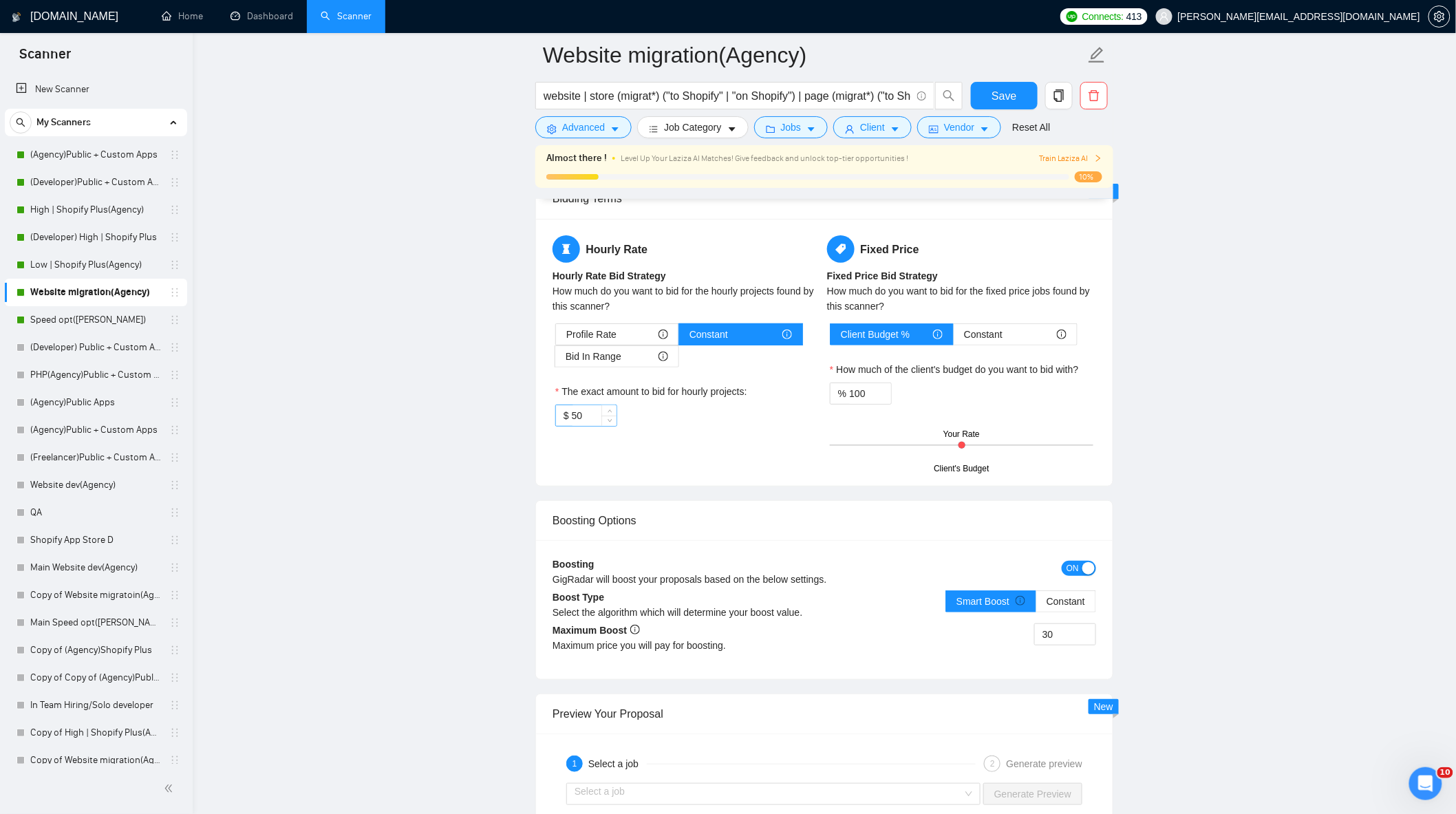
click at [561, 431] on div "Hourly Rate Hourly Rate Bid Strategy How much do you want to bid for the hourly…" at bounding box center [687, 339] width 275 height 208
drag, startPoint x: 592, startPoint y: 426, endPoint x: 494, endPoint y: 442, distance: 99.3
type input "42"
click at [693, 443] on div "Hourly Rate Hourly Rate Bid Strategy How much do you want to bid for the hourly…" at bounding box center [687, 339] width 275 height 208
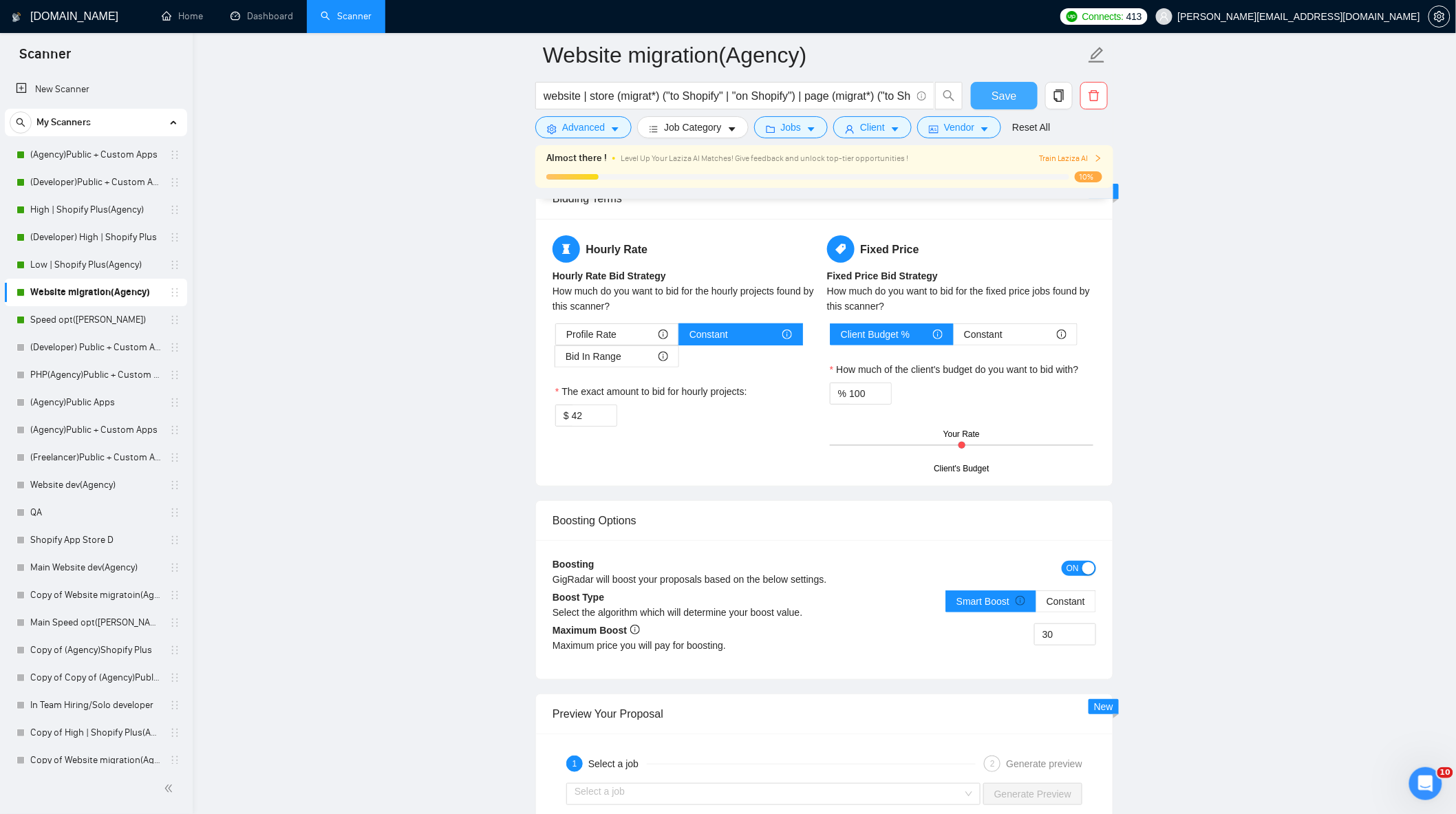
click at [1009, 84] on button "Save" at bounding box center [1004, 96] width 67 height 27
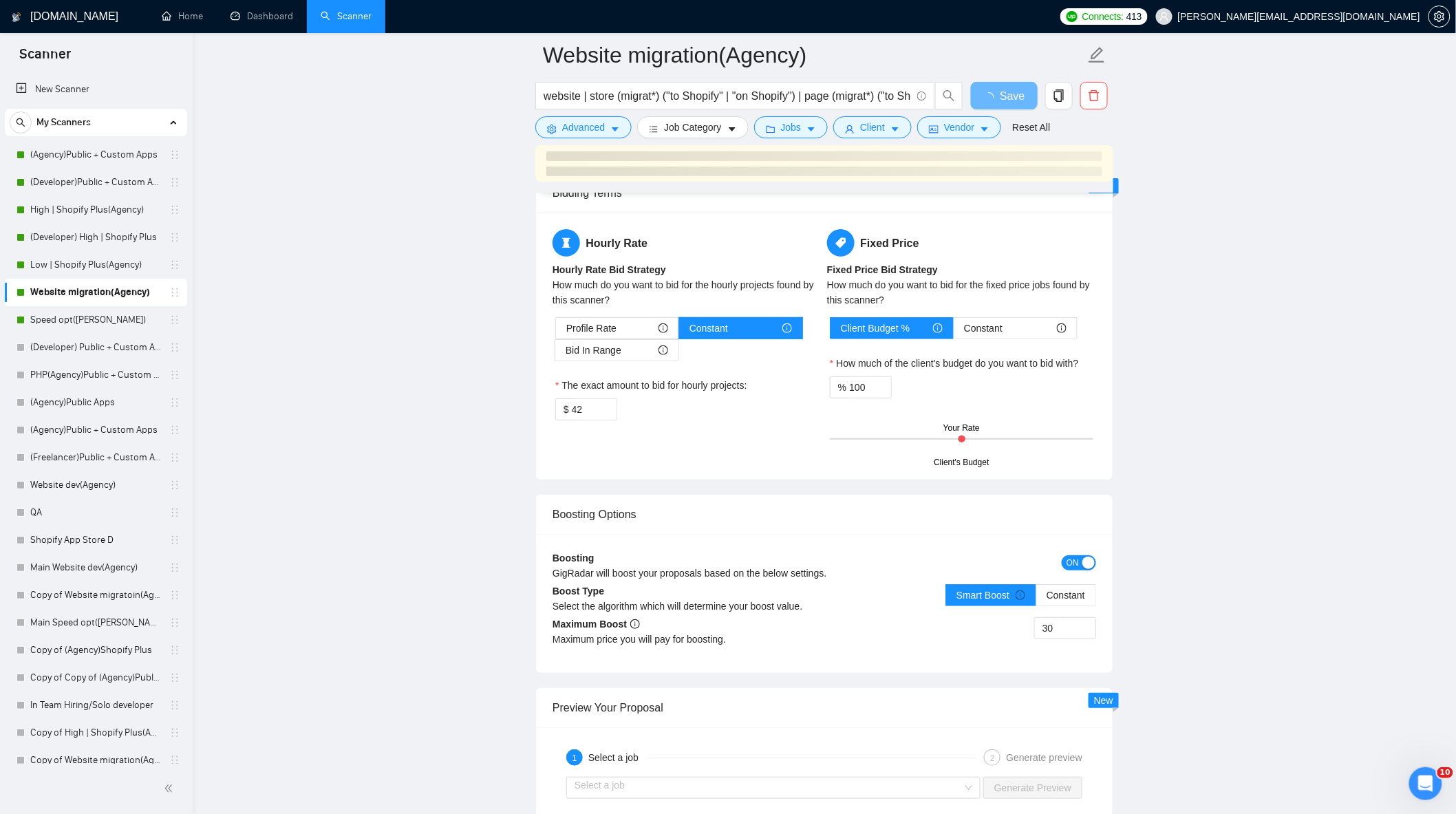
drag, startPoint x: 87, startPoint y: 317, endPoint x: 398, endPoint y: 236, distance: 321.4
click at [87, 317] on link "Speed opt([PERSON_NAME])" at bounding box center [95, 320] width 130 height 27
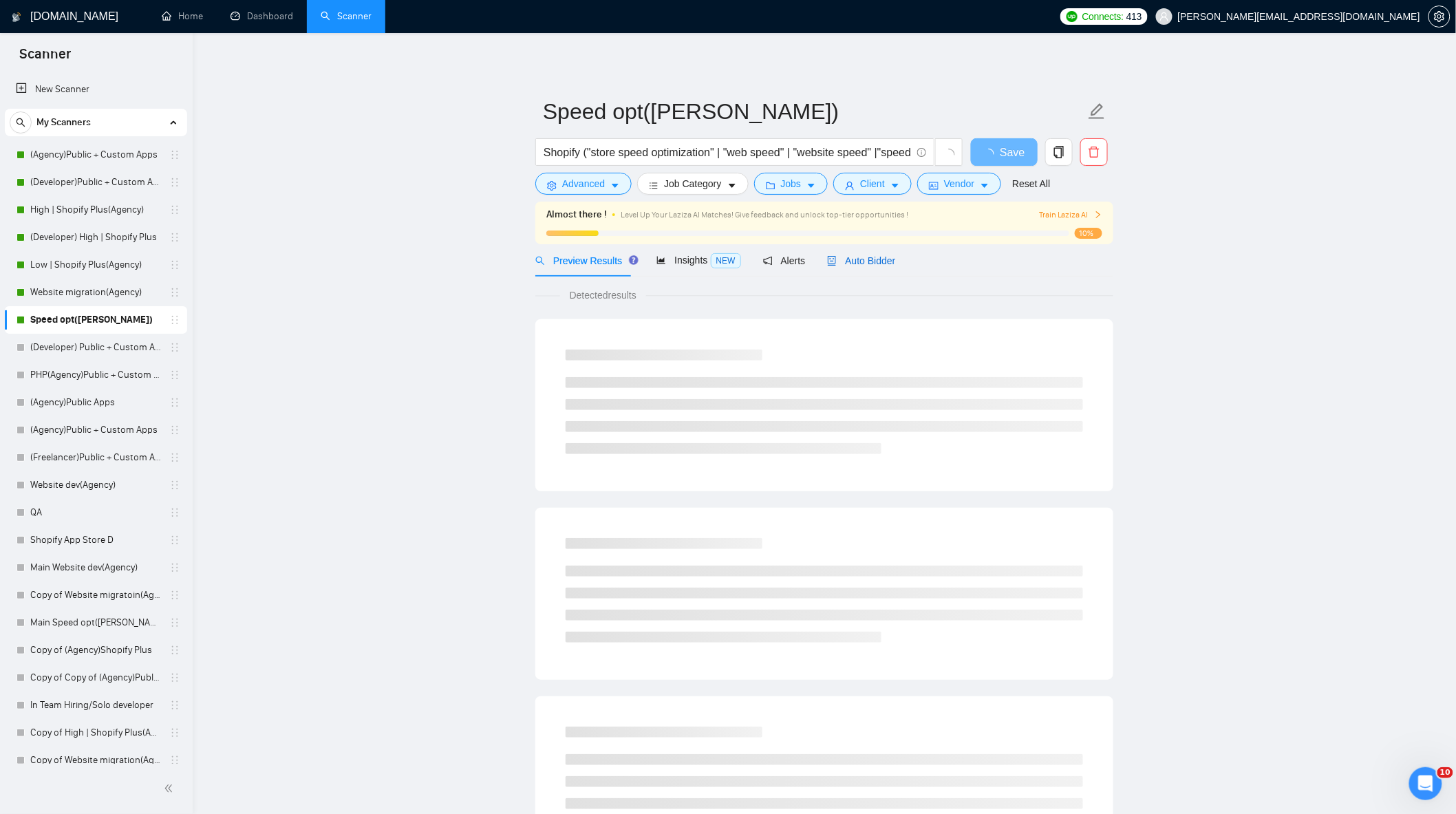
click at [842, 265] on span "Auto Bidder" at bounding box center [861, 260] width 68 height 11
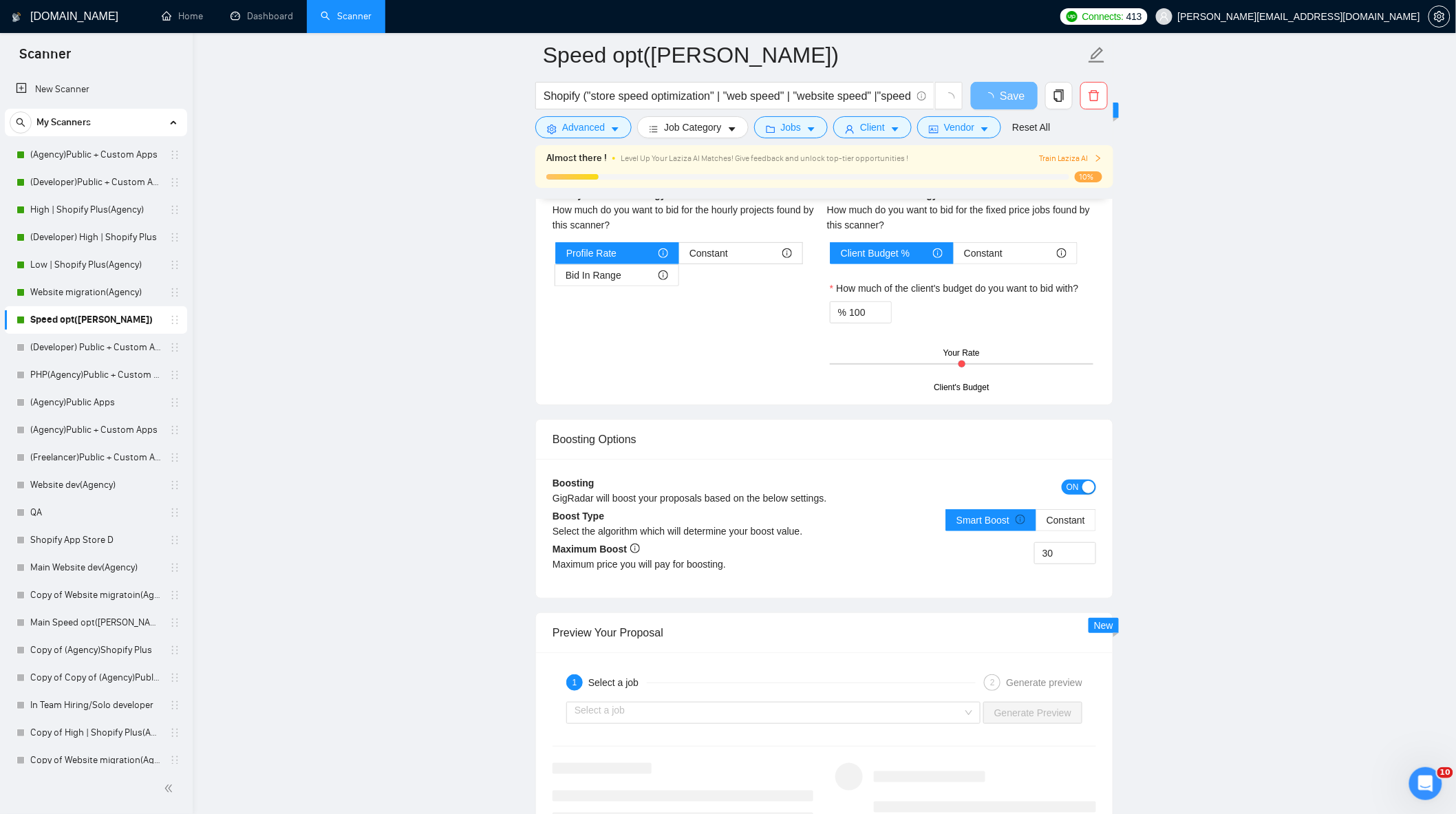
scroll to position [2294, 0]
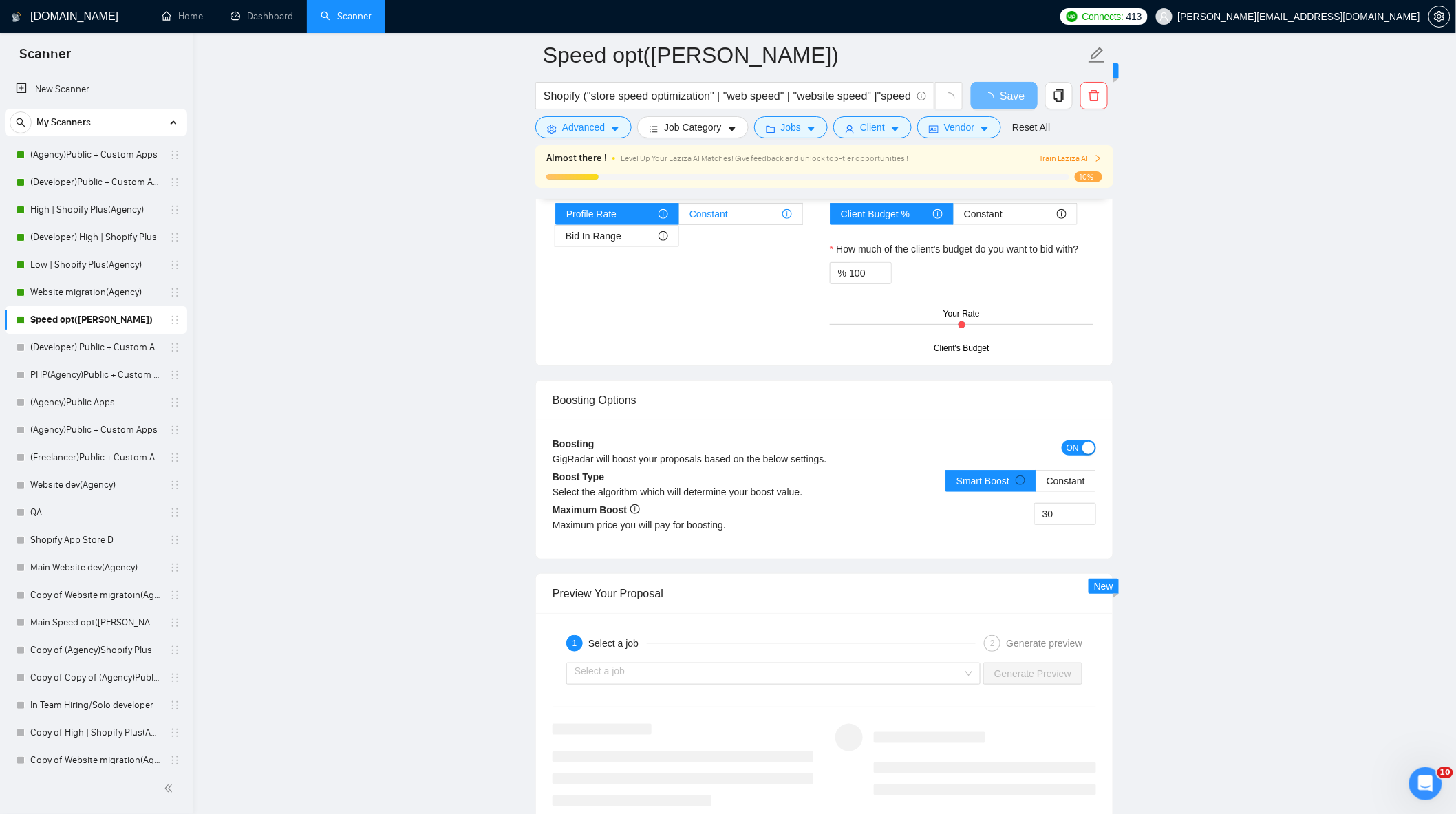
click at [737, 225] on div "Constant" at bounding box center [740, 214] width 103 height 21
click at [679, 218] on input "Constant" at bounding box center [679, 218] width 0 height 0
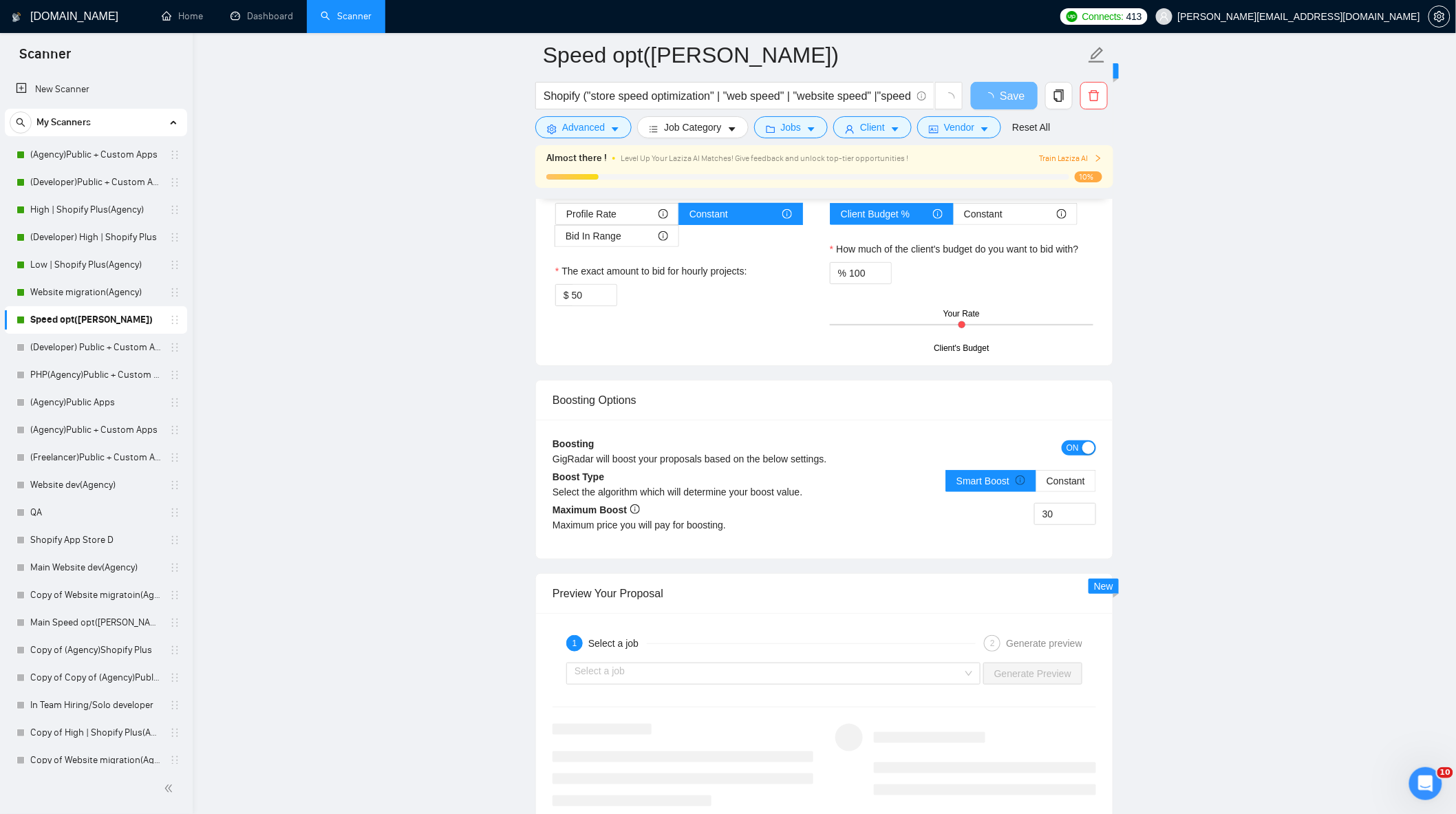
drag, startPoint x: 534, startPoint y: 301, endPoint x: 487, endPoint y: 307, distance: 47.4
type input "42"
click at [709, 361] on div "Hourly Rate Hourly Rate Bid Strategy How much do you want to bid for the hourly…" at bounding box center [825, 231] width 577 height 267
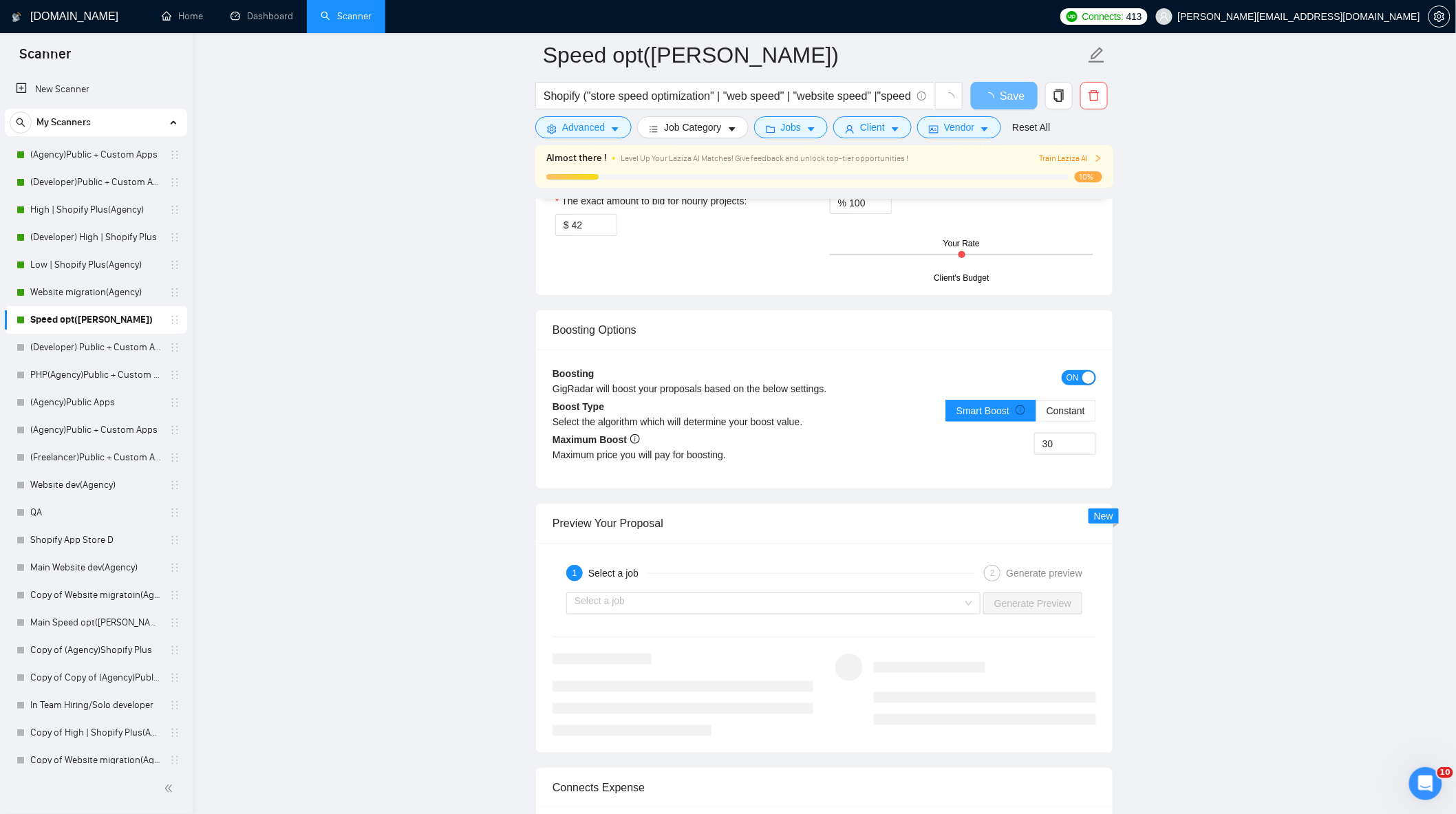
scroll to position [2141, 0]
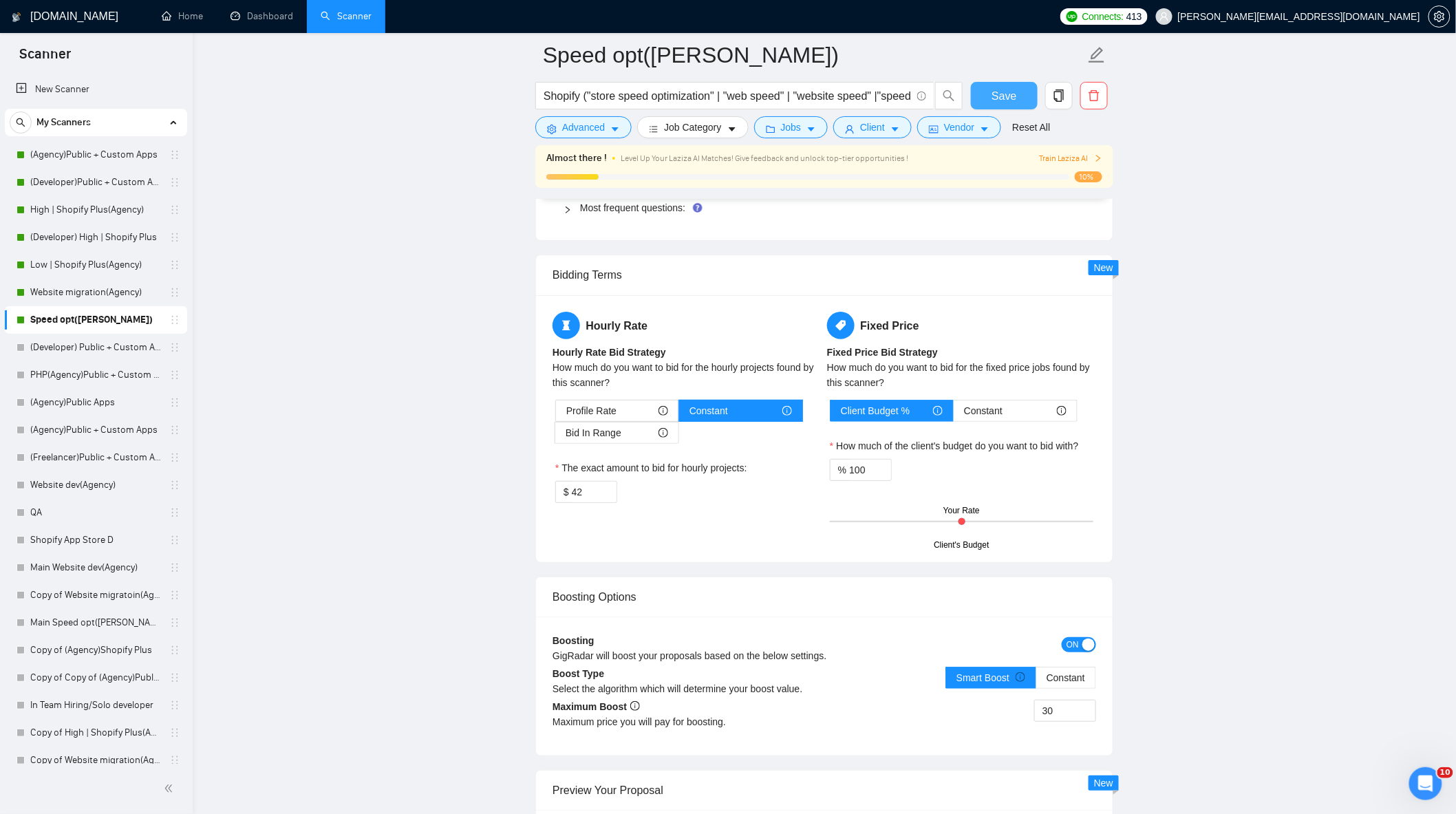
click at [1002, 82] on button "Save" at bounding box center [1004, 96] width 67 height 27
click at [993, 95] on span "Save" at bounding box center [1003, 96] width 25 height 18
